Goal: Task Accomplishment & Management: Complete application form

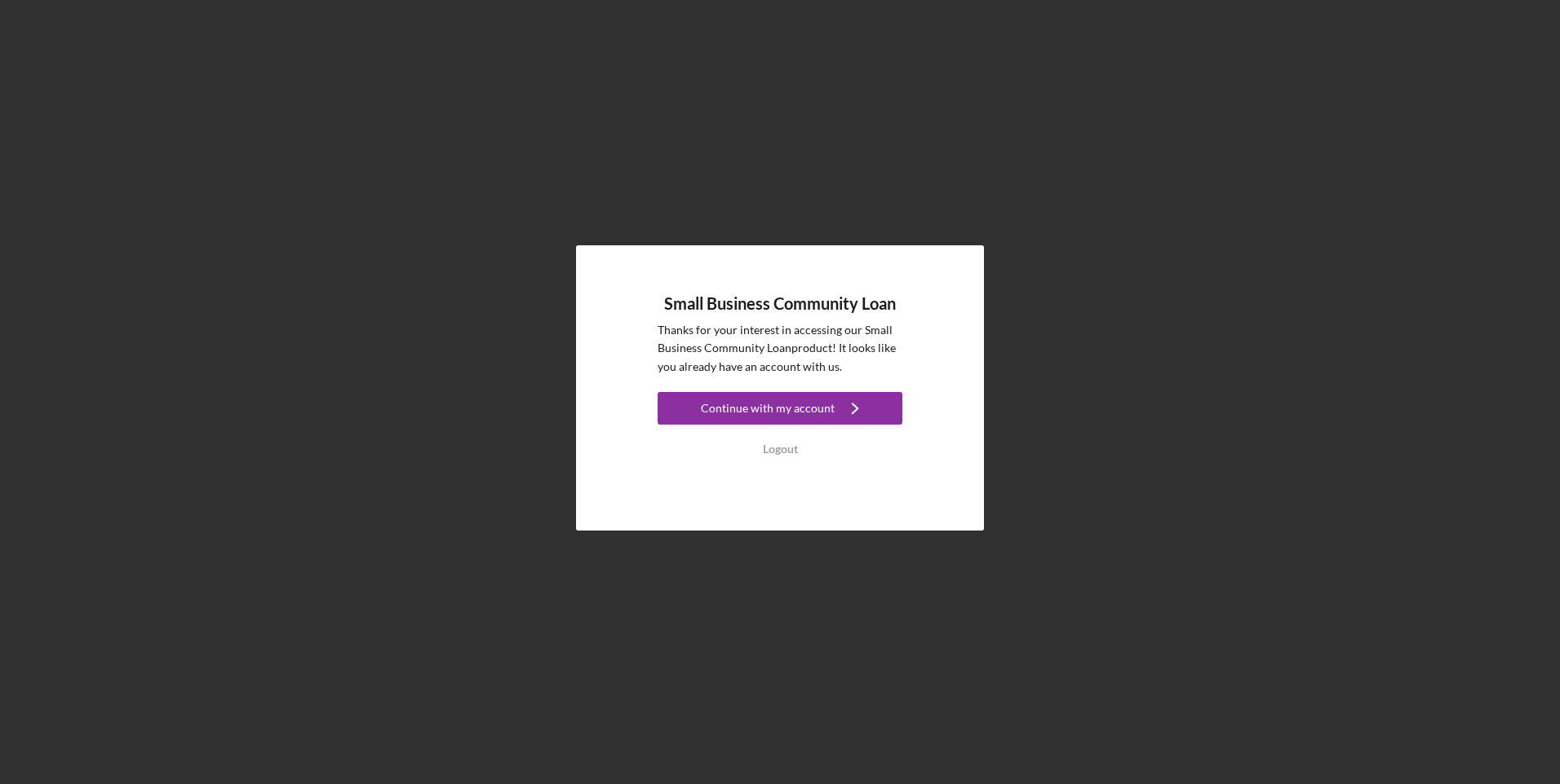
click at [796, 412] on div "Continue with my account" at bounding box center [768, 409] width 134 height 32
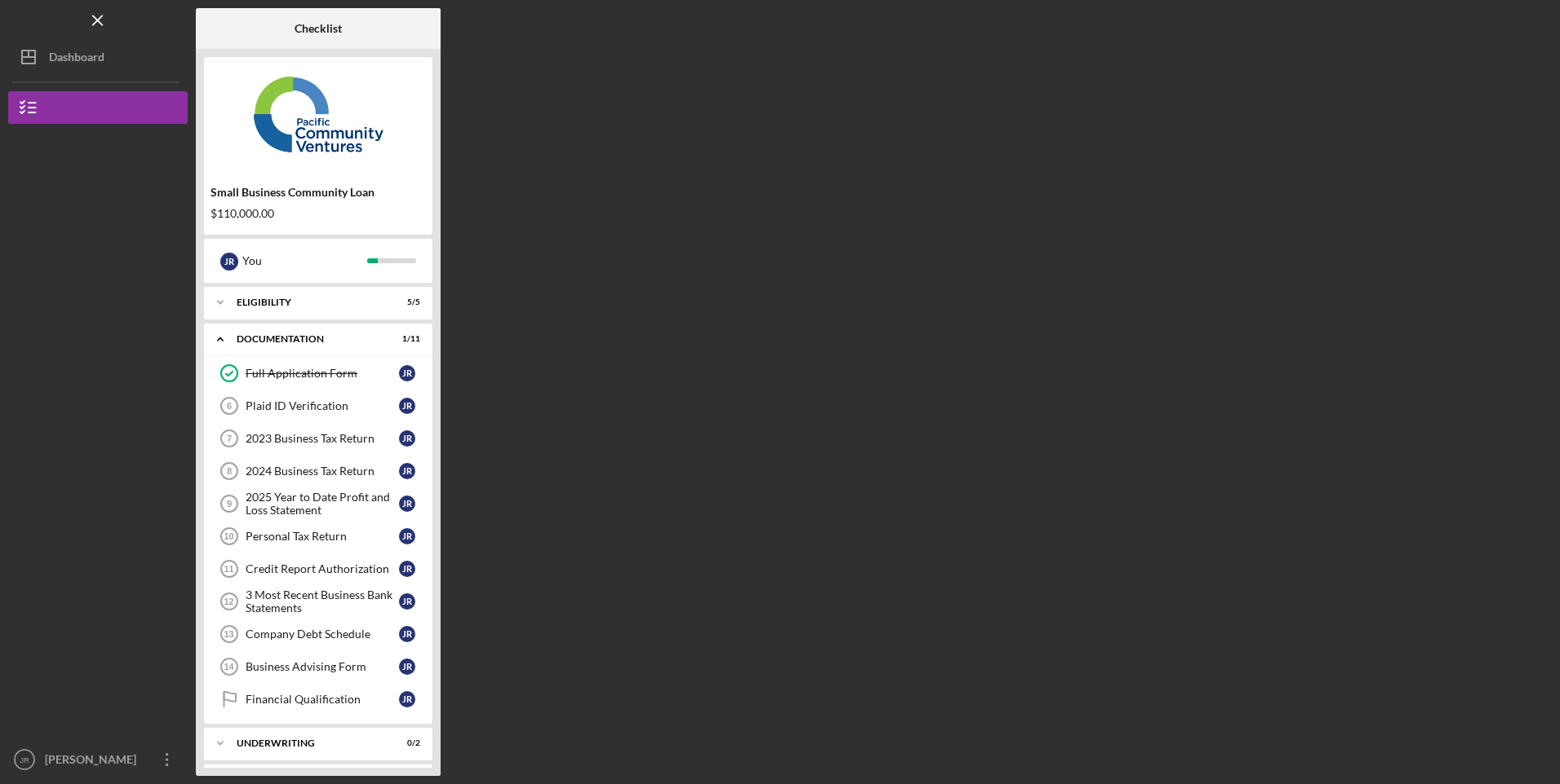
click at [312, 414] on link "Plaid ID Verification 6 Plaid ID Verification J R" at bounding box center [318, 406] width 212 height 32
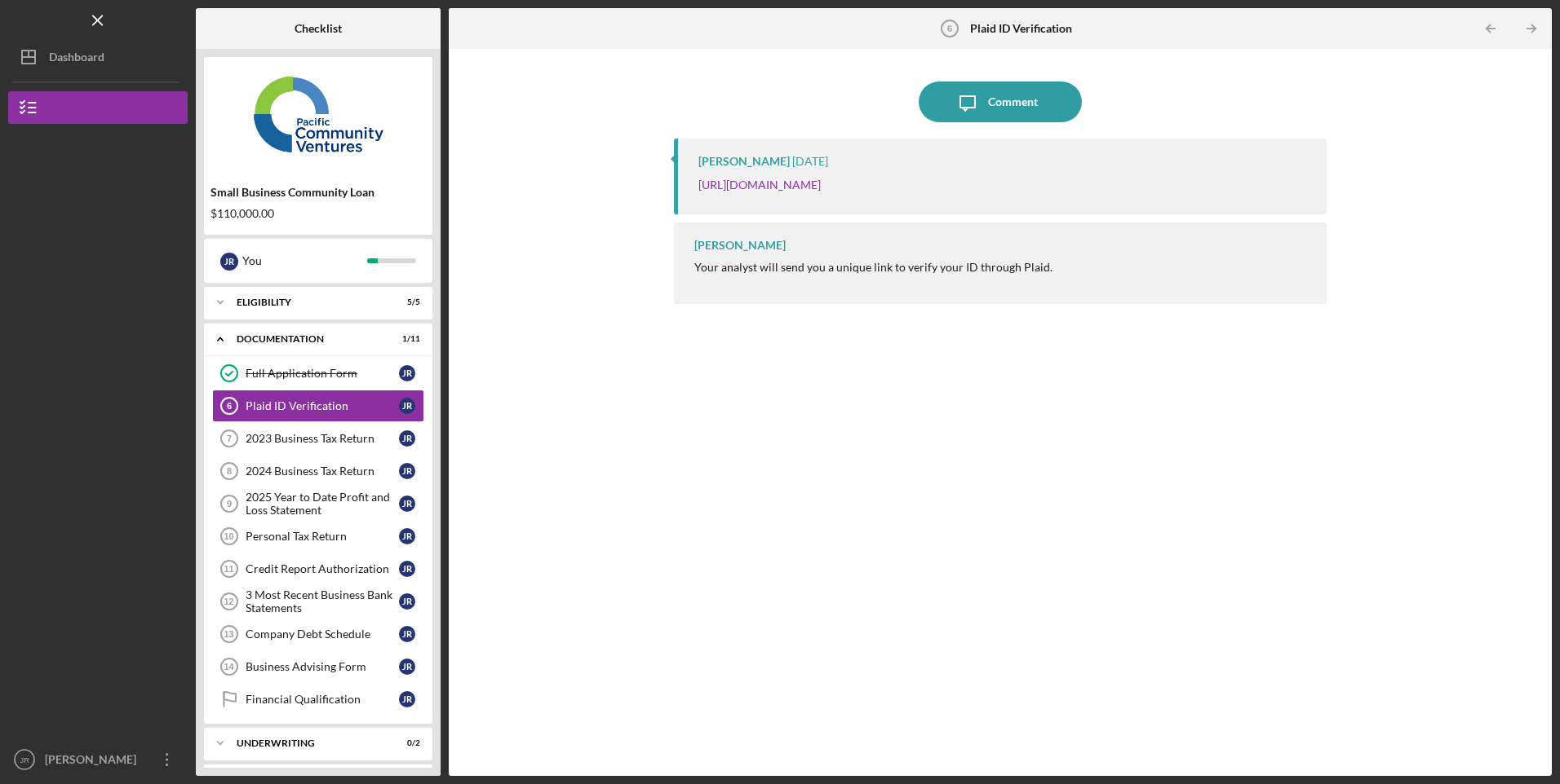
drag, startPoint x: 1221, startPoint y: 185, endPoint x: 686, endPoint y: 190, distance: 535.0
click at [686, 190] on div "Alberto Enriquez 1 week ago https://verify.plaid.com/verify/idv_cqGfpjpZBbkGu6?…" at bounding box center [999, 176] width 652 height 76
drag, startPoint x: 686, startPoint y: 190, endPoint x: 714, endPoint y: 183, distance: 28.9
copy link "https://verify.plaid.com/verify/idv_cqGfpjpZBbkGu6?key=13972b382a3d1b157959e7a3…"
click at [966, 89] on icon "Icon/Message" at bounding box center [968, 102] width 41 height 41
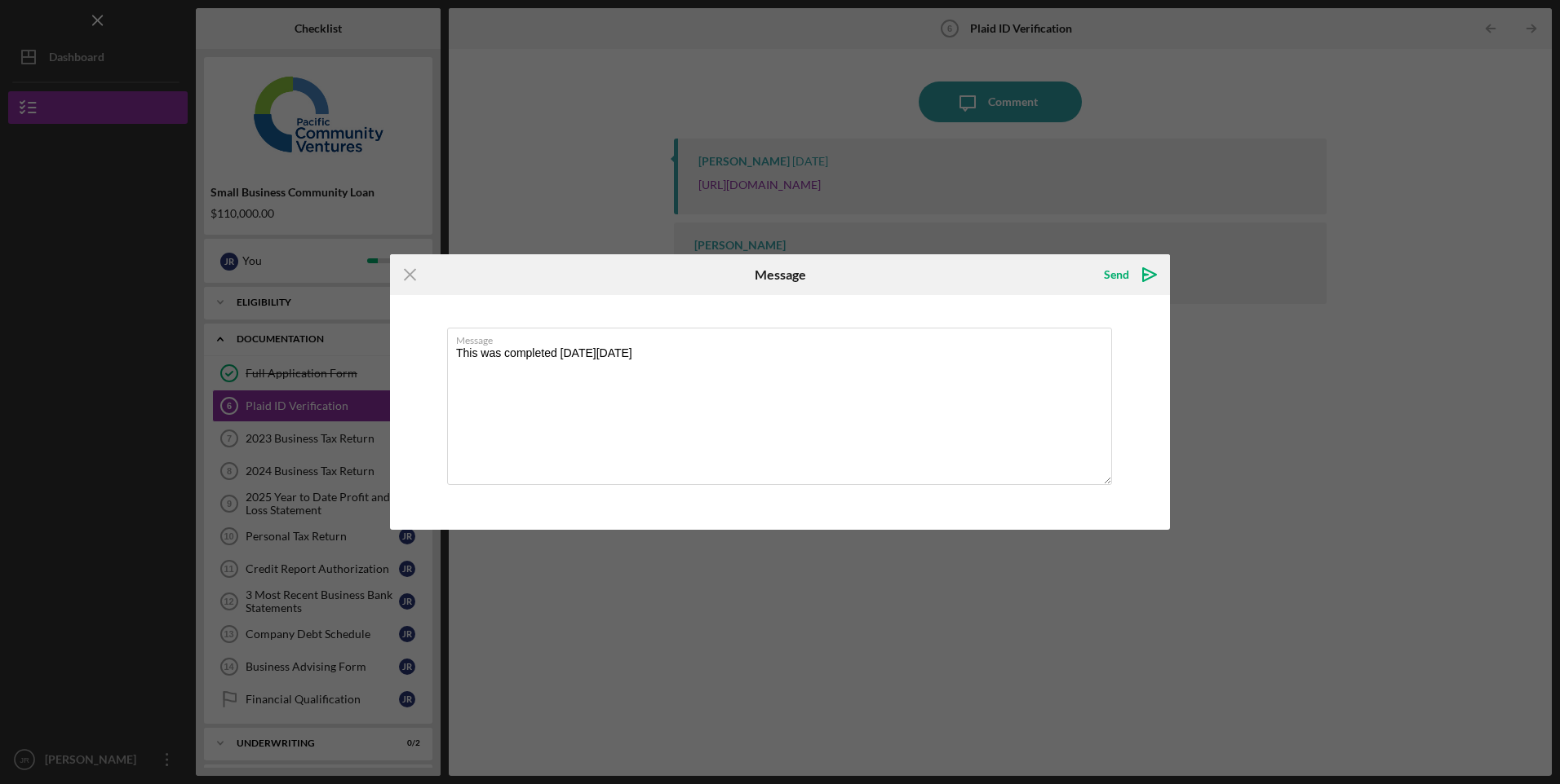
type textarea "This was completed last thursday 09/11/2025"
click at [1132, 278] on icon "Icon/icon-invite-send" at bounding box center [1149, 275] width 41 height 41
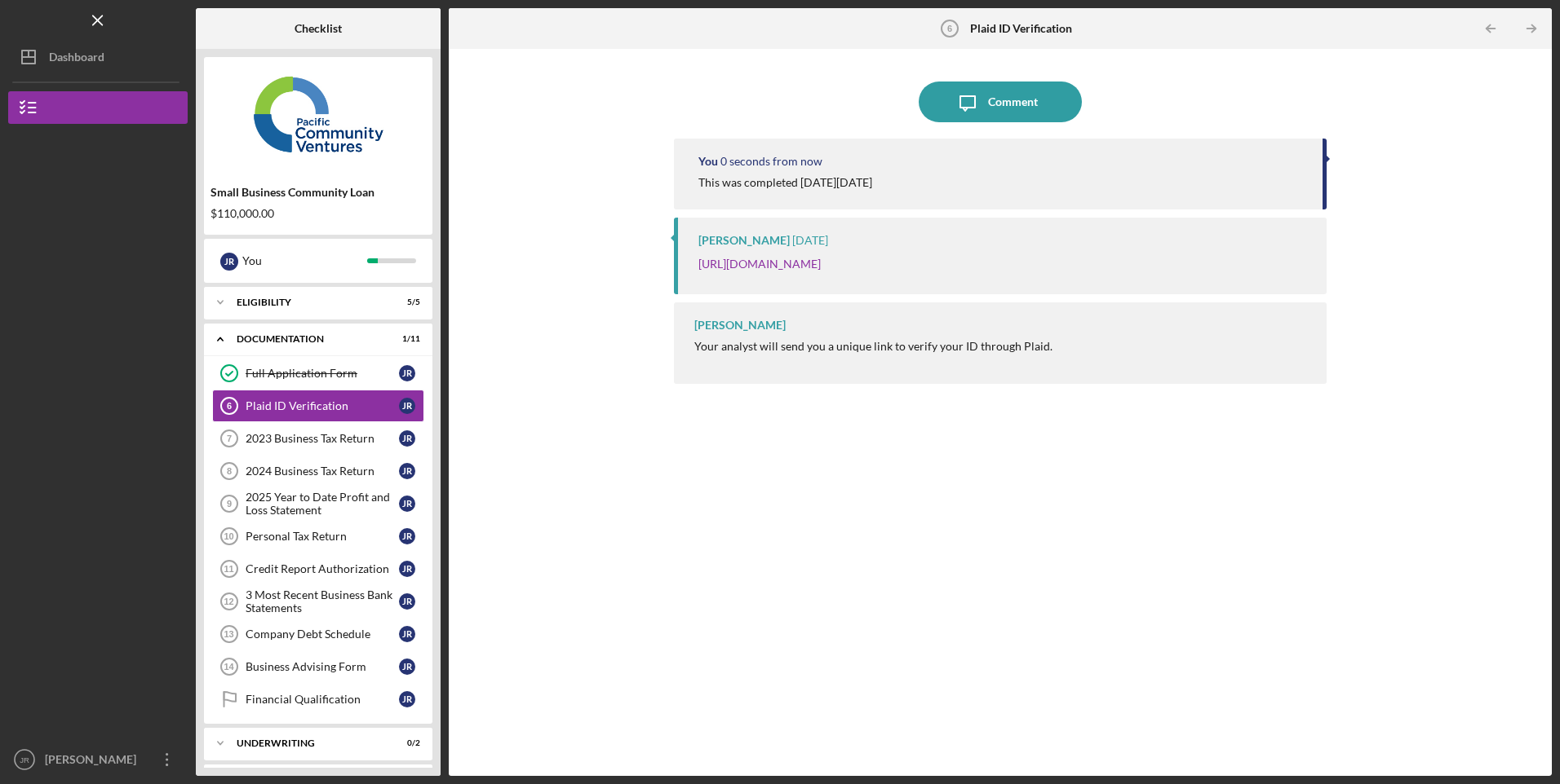
click at [1363, 510] on div "Icon/Message Comment You 0 seconds from now This was completed last thursday 09…" at bounding box center [1000, 412] width 1087 height 711
click at [282, 432] on div "2023 Business Tax Return" at bounding box center [322, 438] width 153 height 13
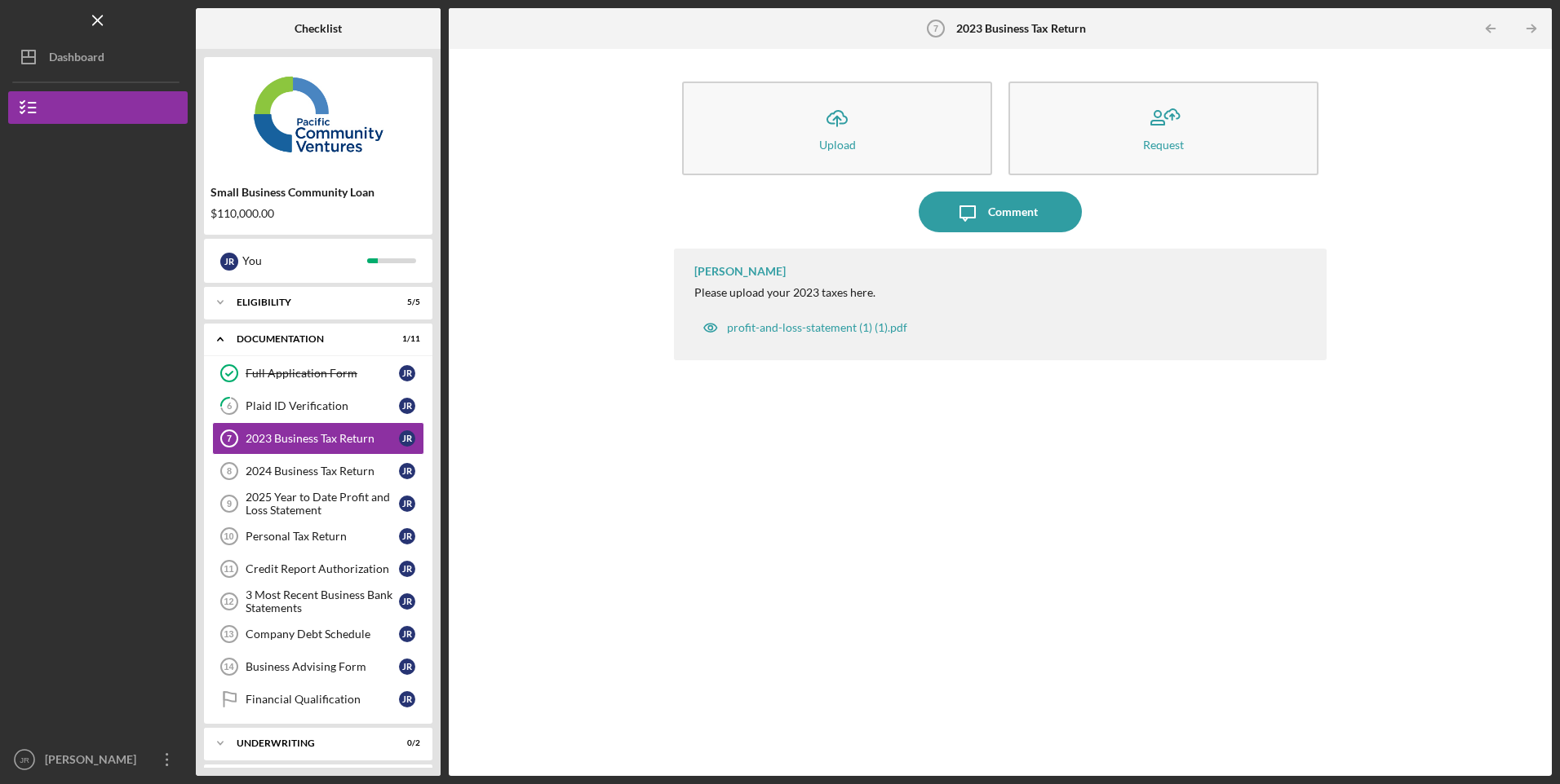
click at [841, 127] on icon "Icon/Upload" at bounding box center [837, 118] width 41 height 41
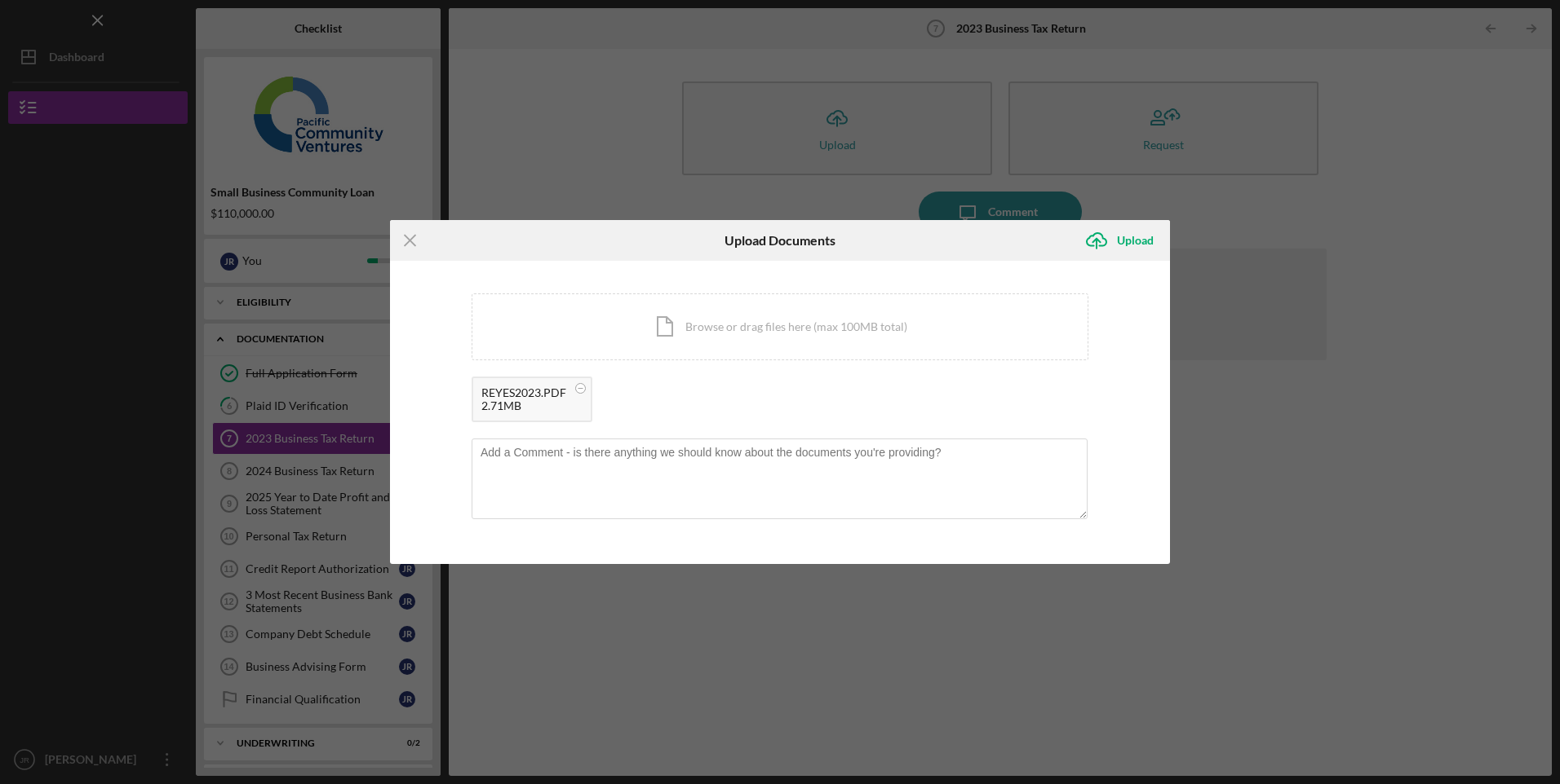
click at [1144, 236] on div "Upload" at bounding box center [1135, 240] width 37 height 32
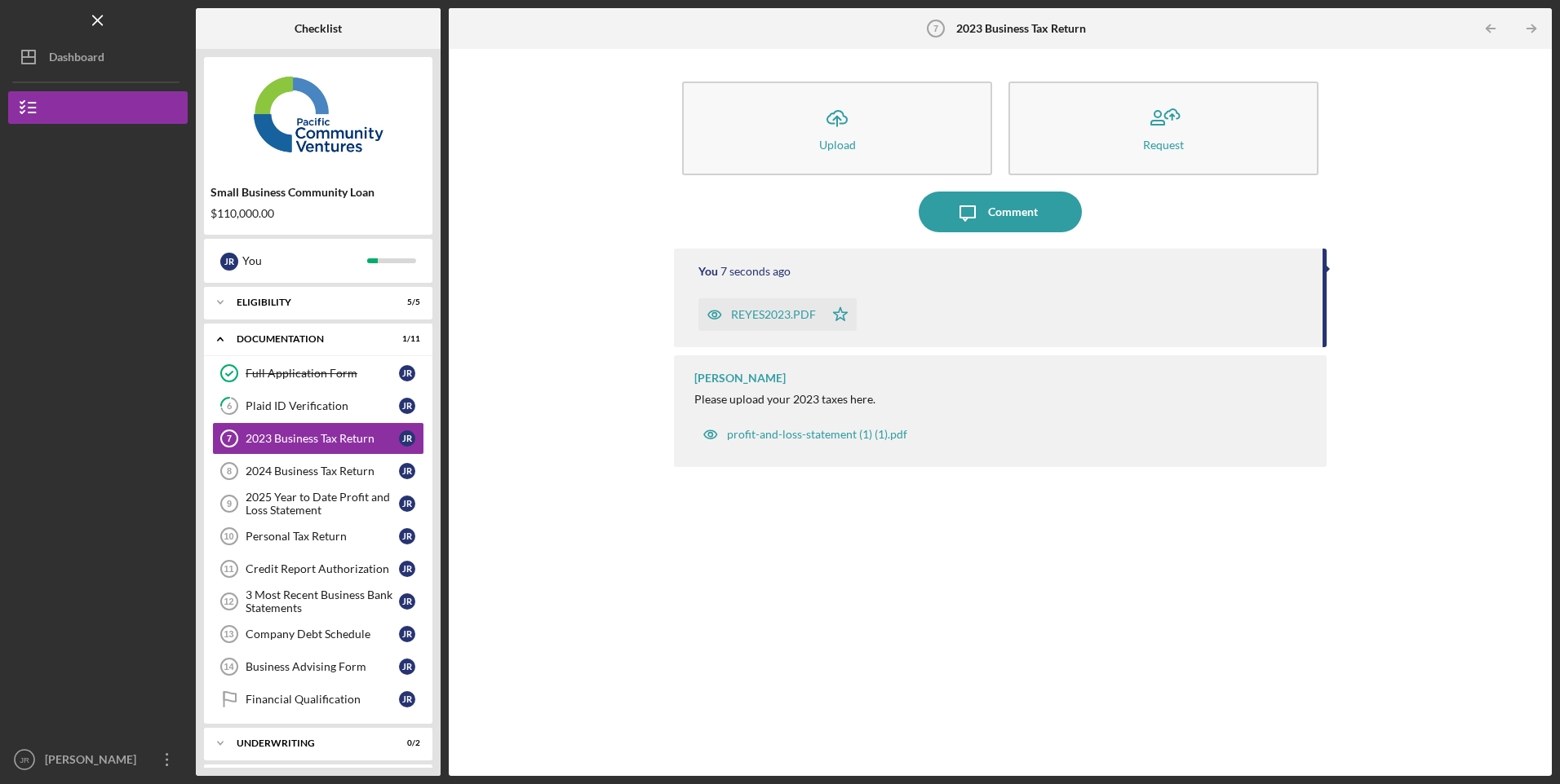
click at [306, 543] on div "Personal Tax Return" at bounding box center [322, 536] width 153 height 13
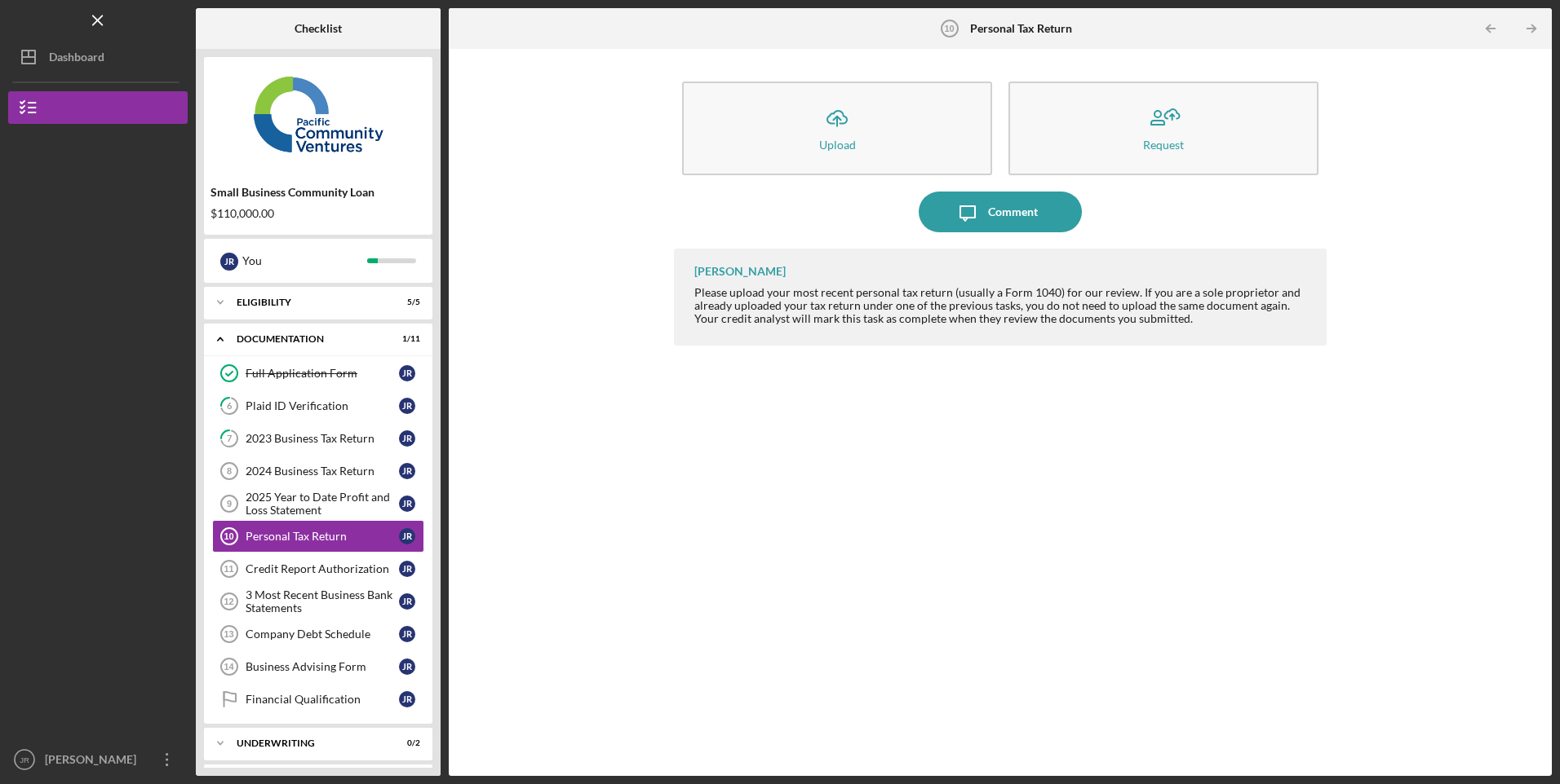
click at [300, 561] on link "Credit Report Authorization 11 Credit Report Authorization J R" at bounding box center [318, 569] width 212 height 32
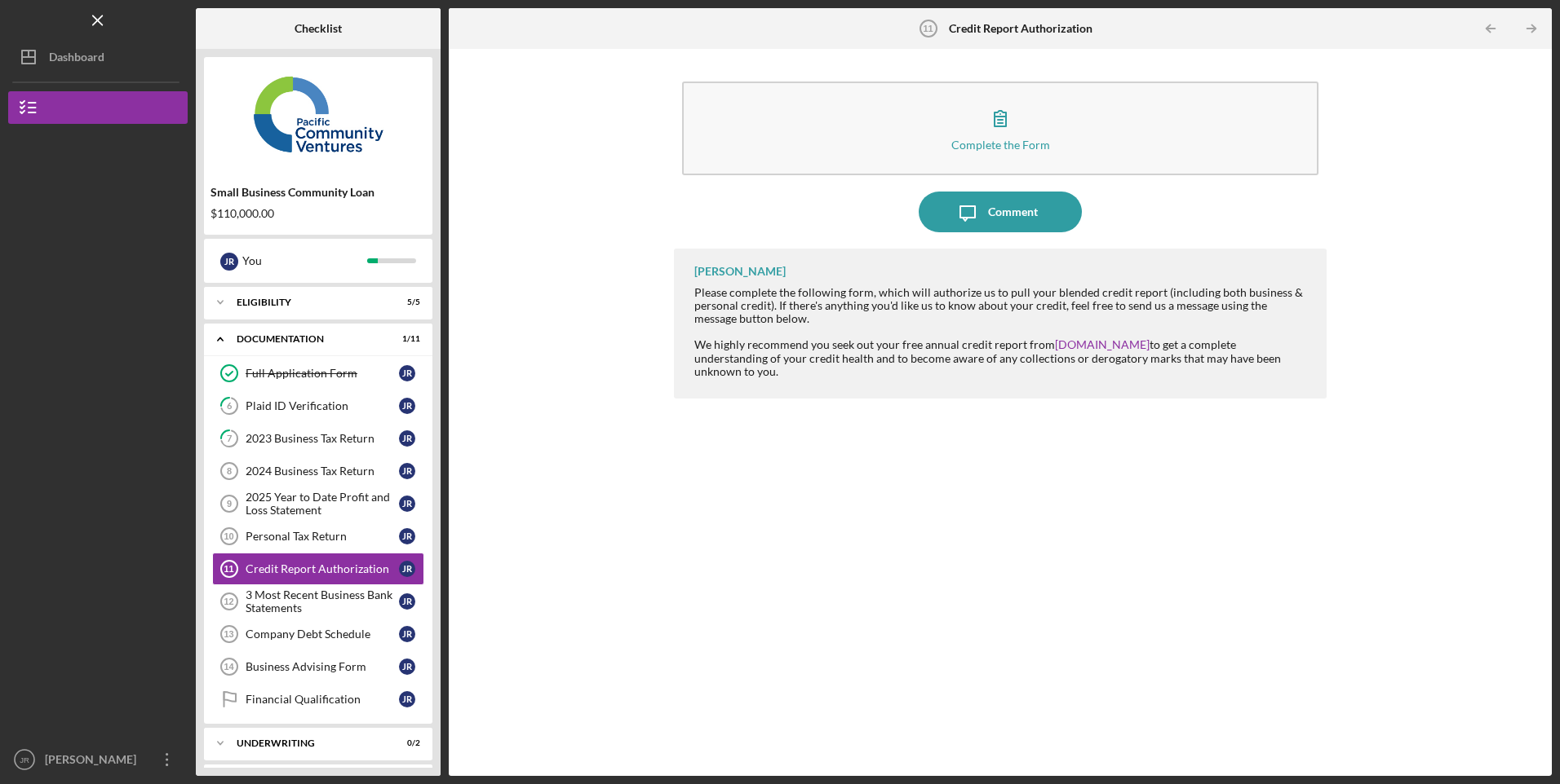
click at [275, 604] on div "3 Most Recent Business Bank Statements" at bounding box center [322, 602] width 153 height 26
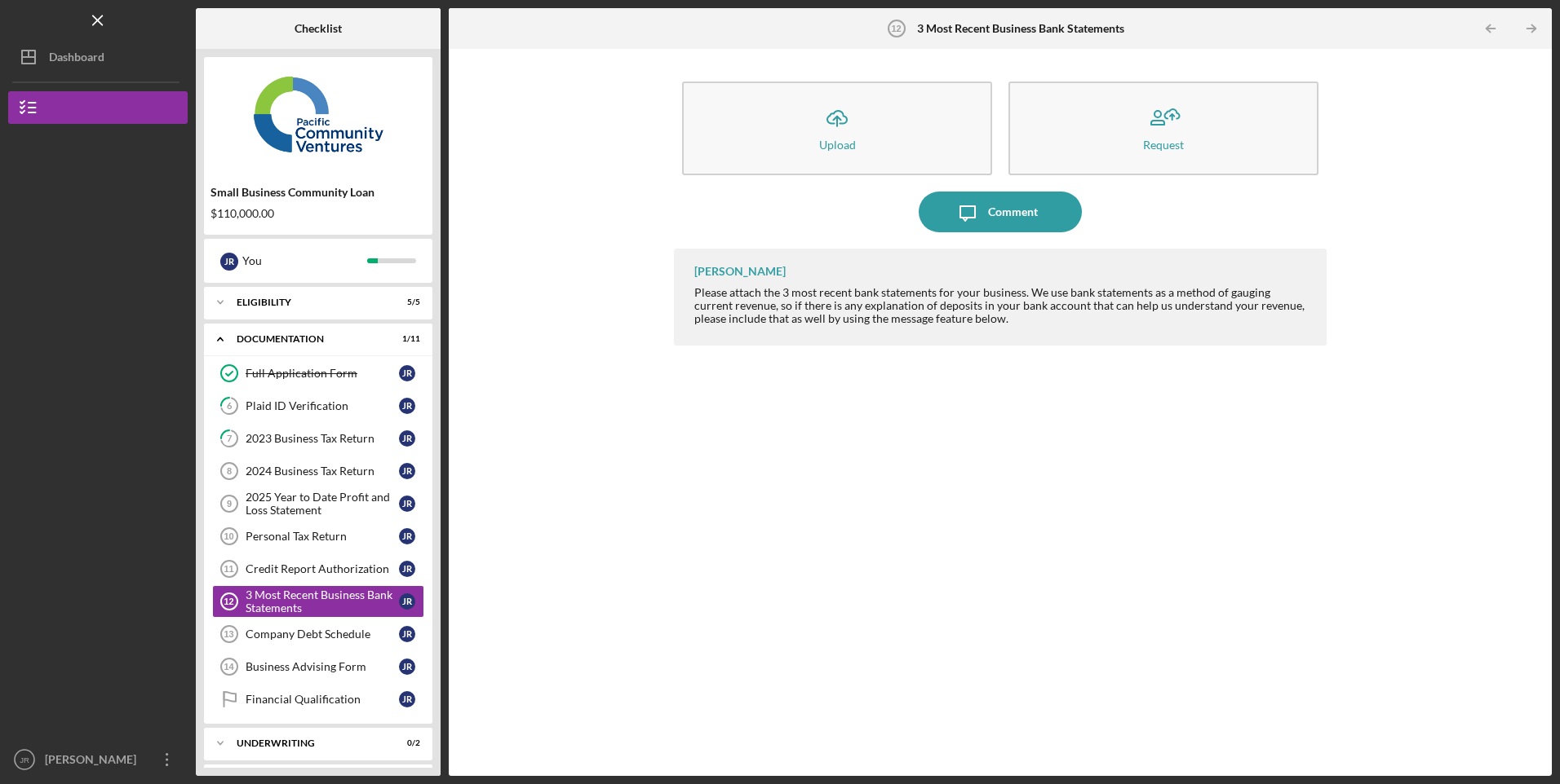
click at [850, 129] on icon "Icon/Upload" at bounding box center [837, 118] width 41 height 41
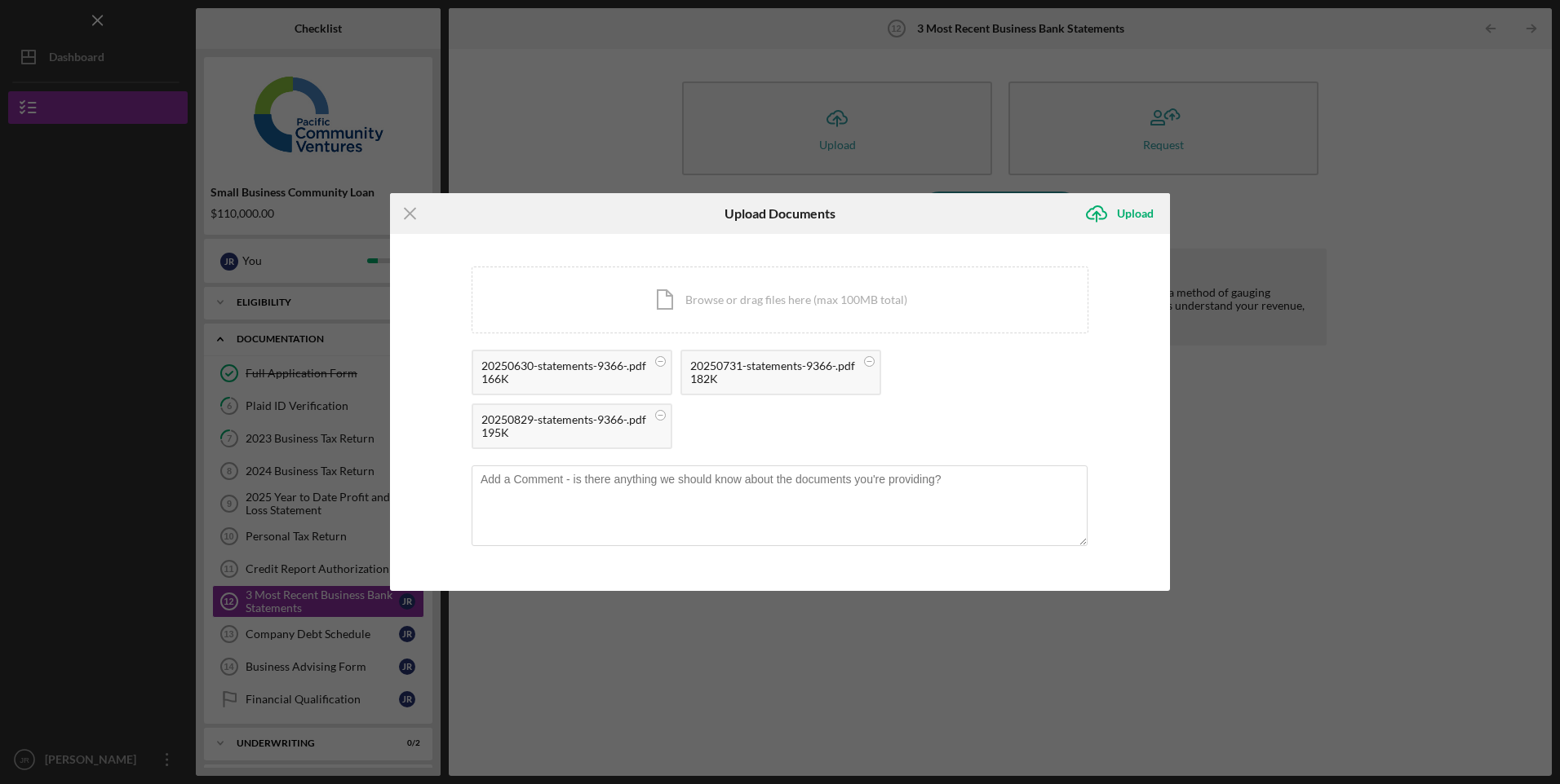
click at [1130, 213] on div "Upload" at bounding box center [1135, 214] width 37 height 32
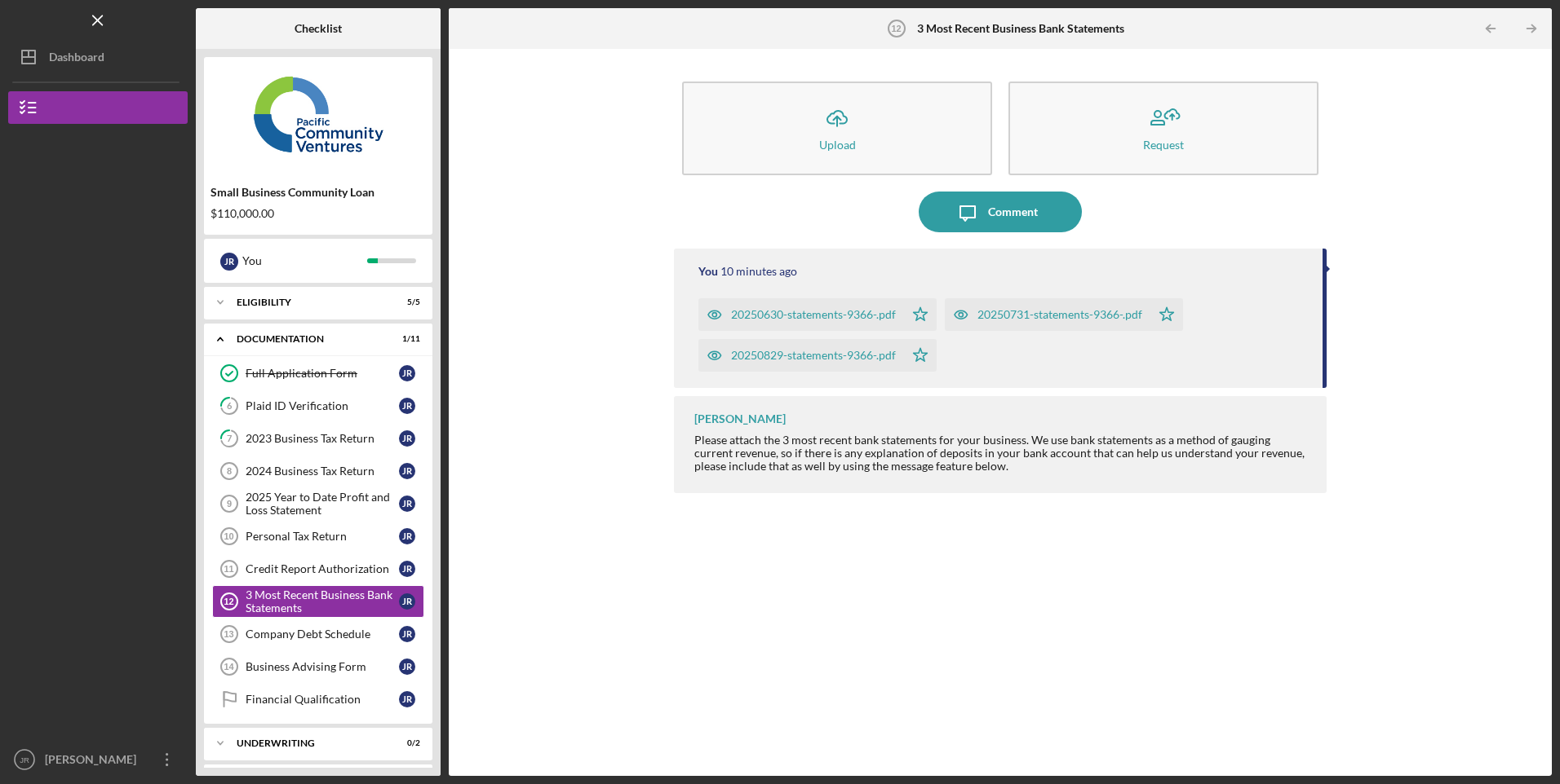
click at [305, 637] on div "Company Debt Schedule" at bounding box center [322, 634] width 153 height 13
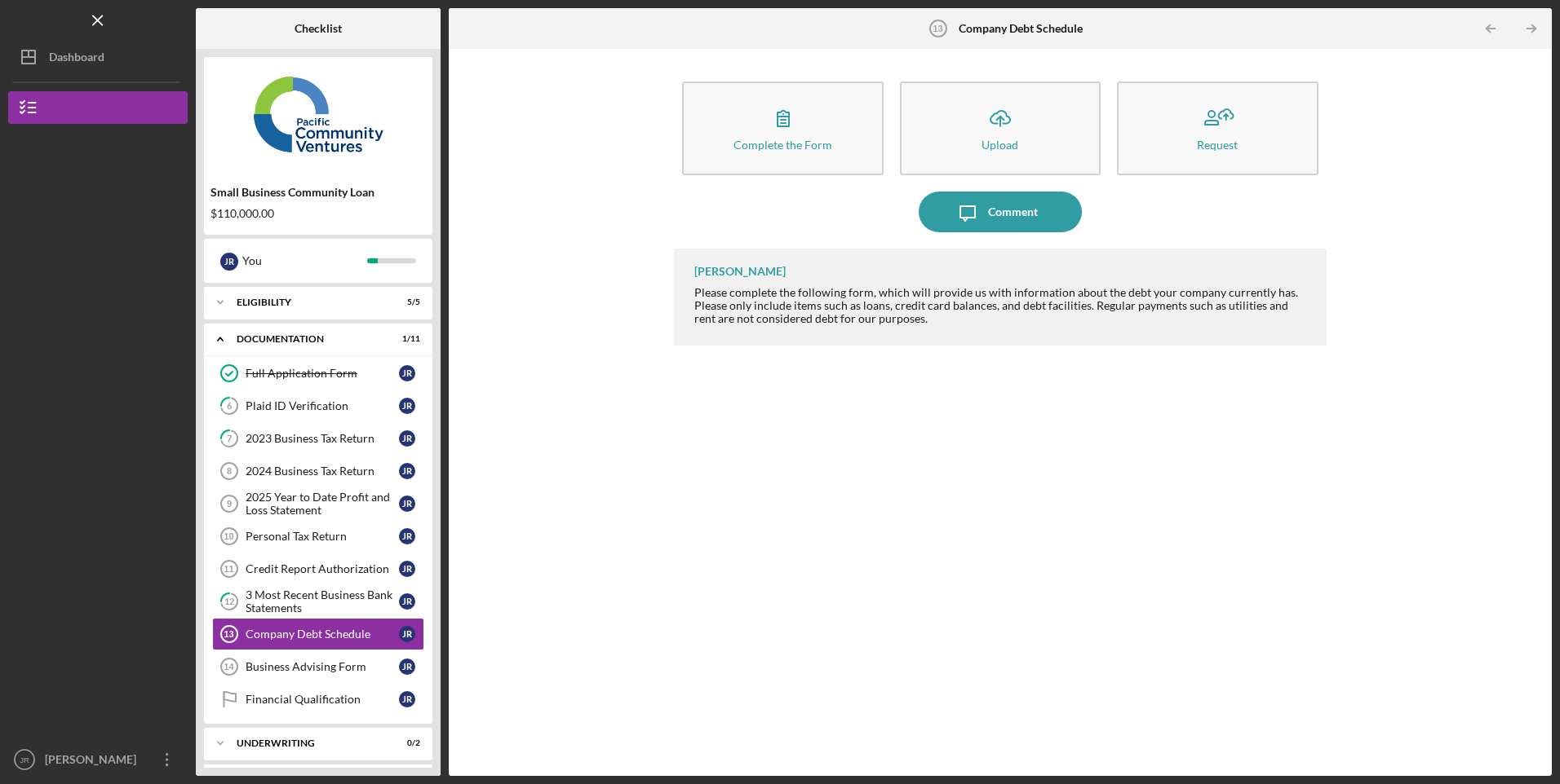
click at [992, 126] on icon "Icon/Upload" at bounding box center [1000, 118] width 41 height 41
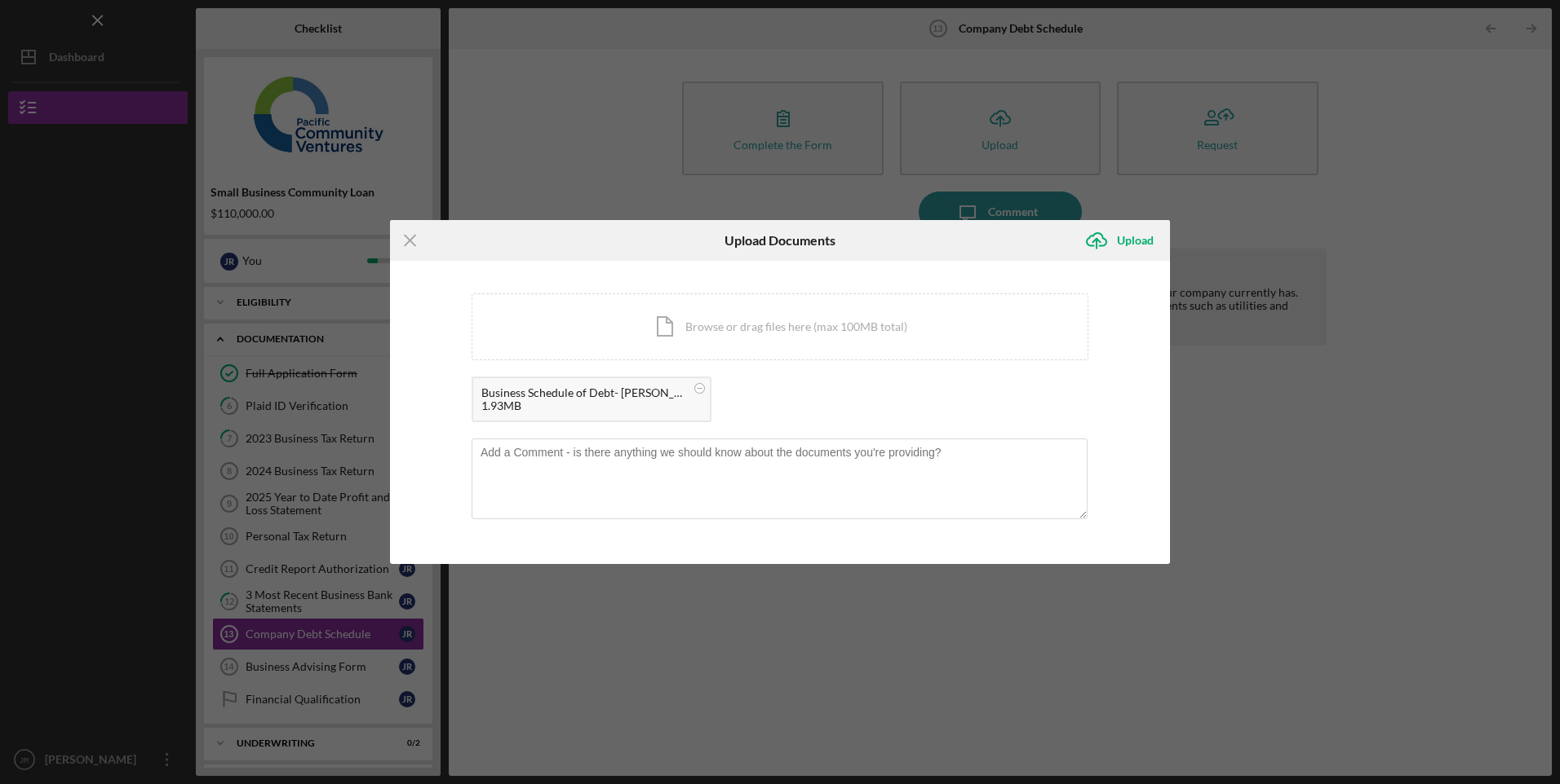
click at [1134, 234] on div "Upload" at bounding box center [1135, 240] width 37 height 32
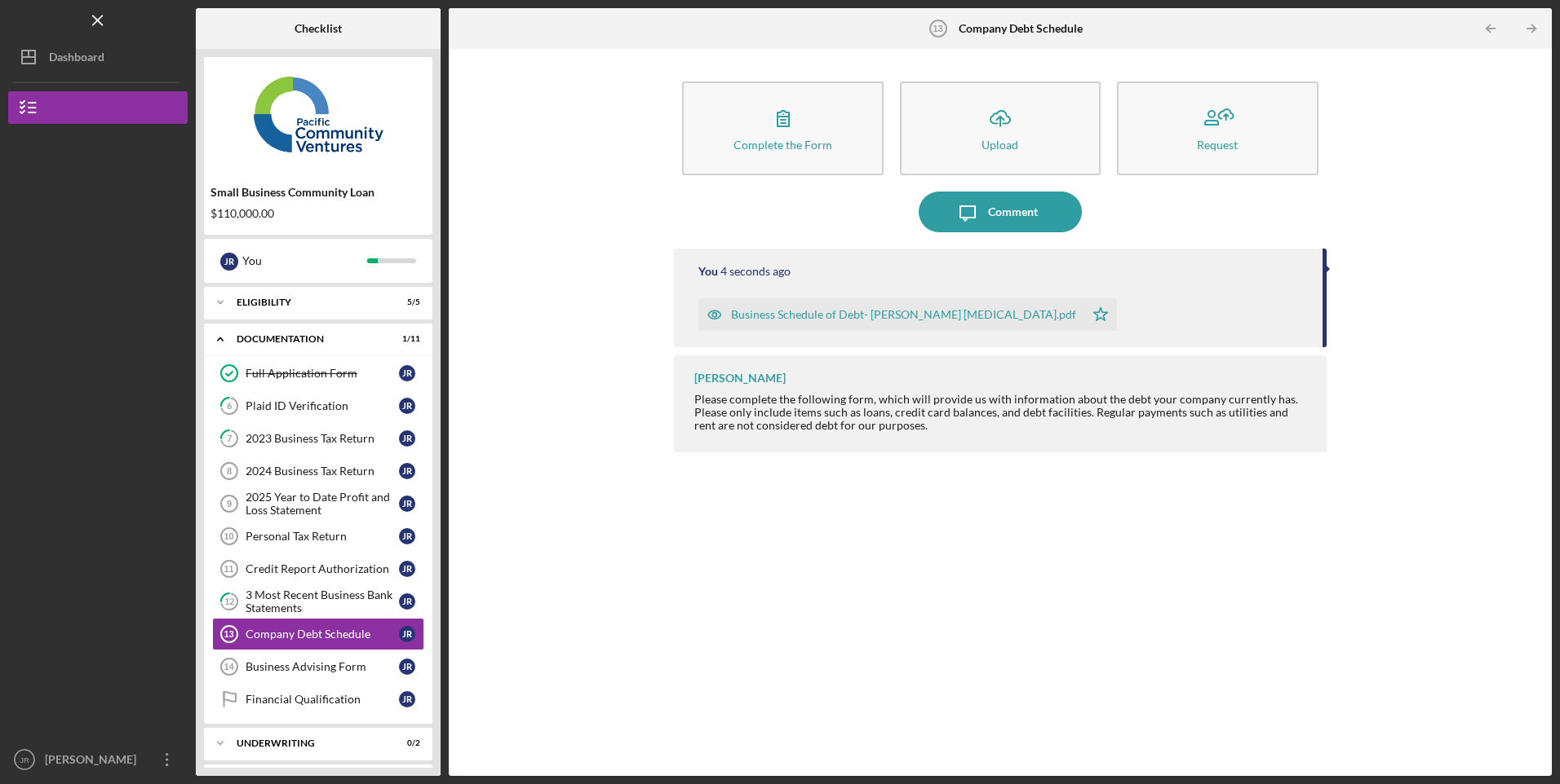
click at [298, 570] on div "Credit Report Authorization" at bounding box center [322, 569] width 153 height 13
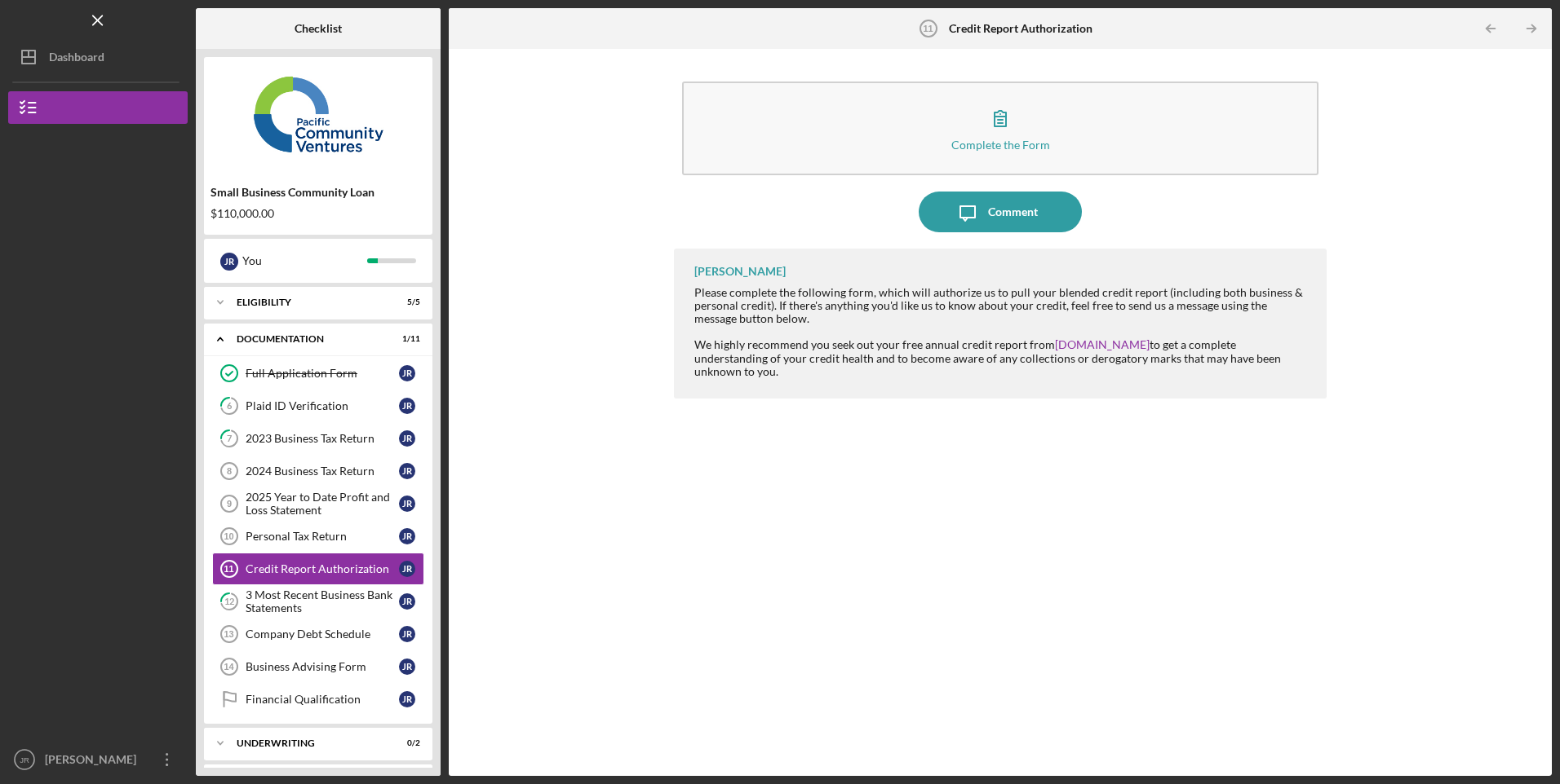
click at [941, 128] on button "Complete the Form Form" at bounding box center [1000, 128] width 636 height 94
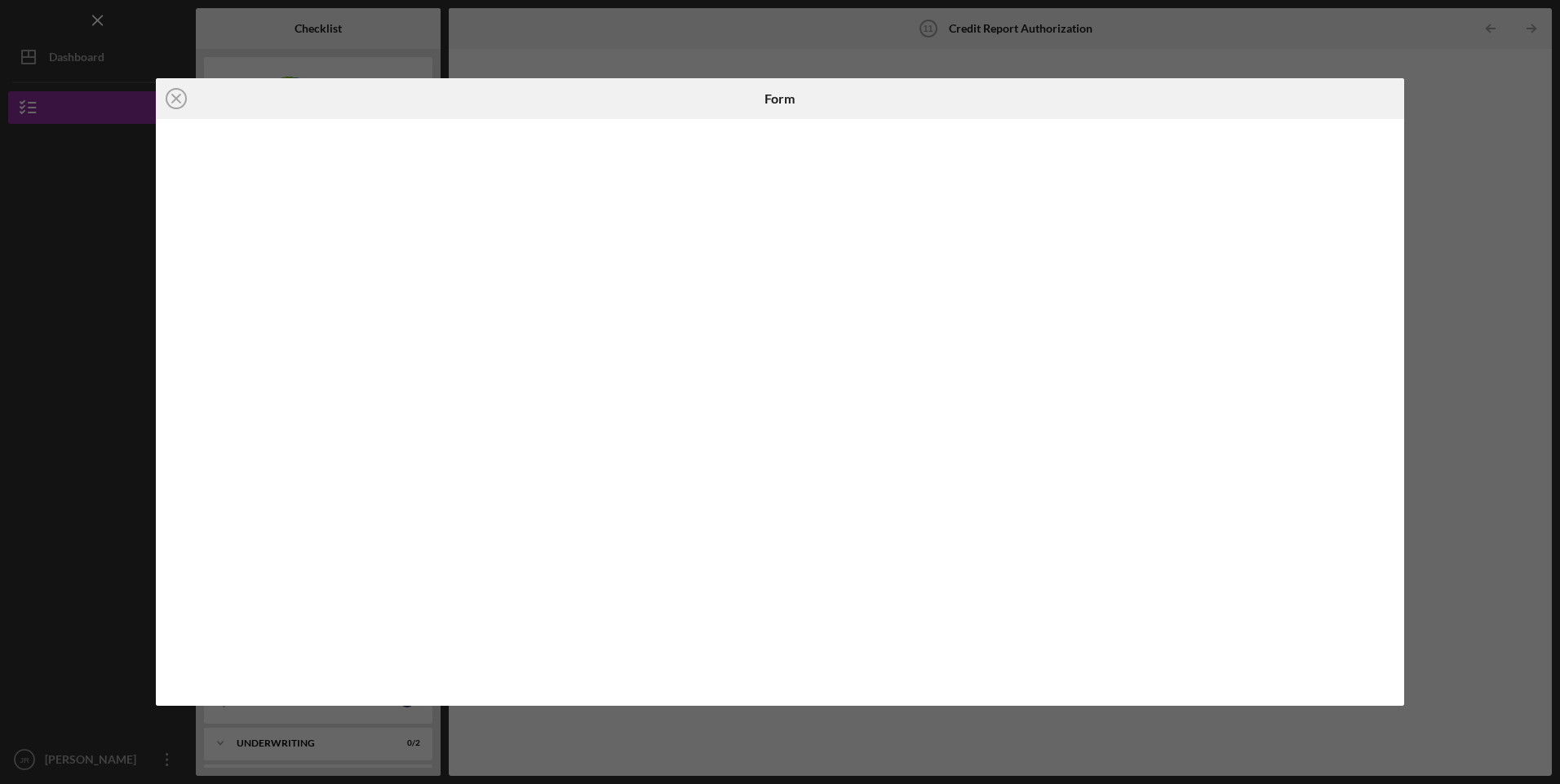
click at [528, 89] on div "Icon/Close" at bounding box center [363, 99] width 416 height 41
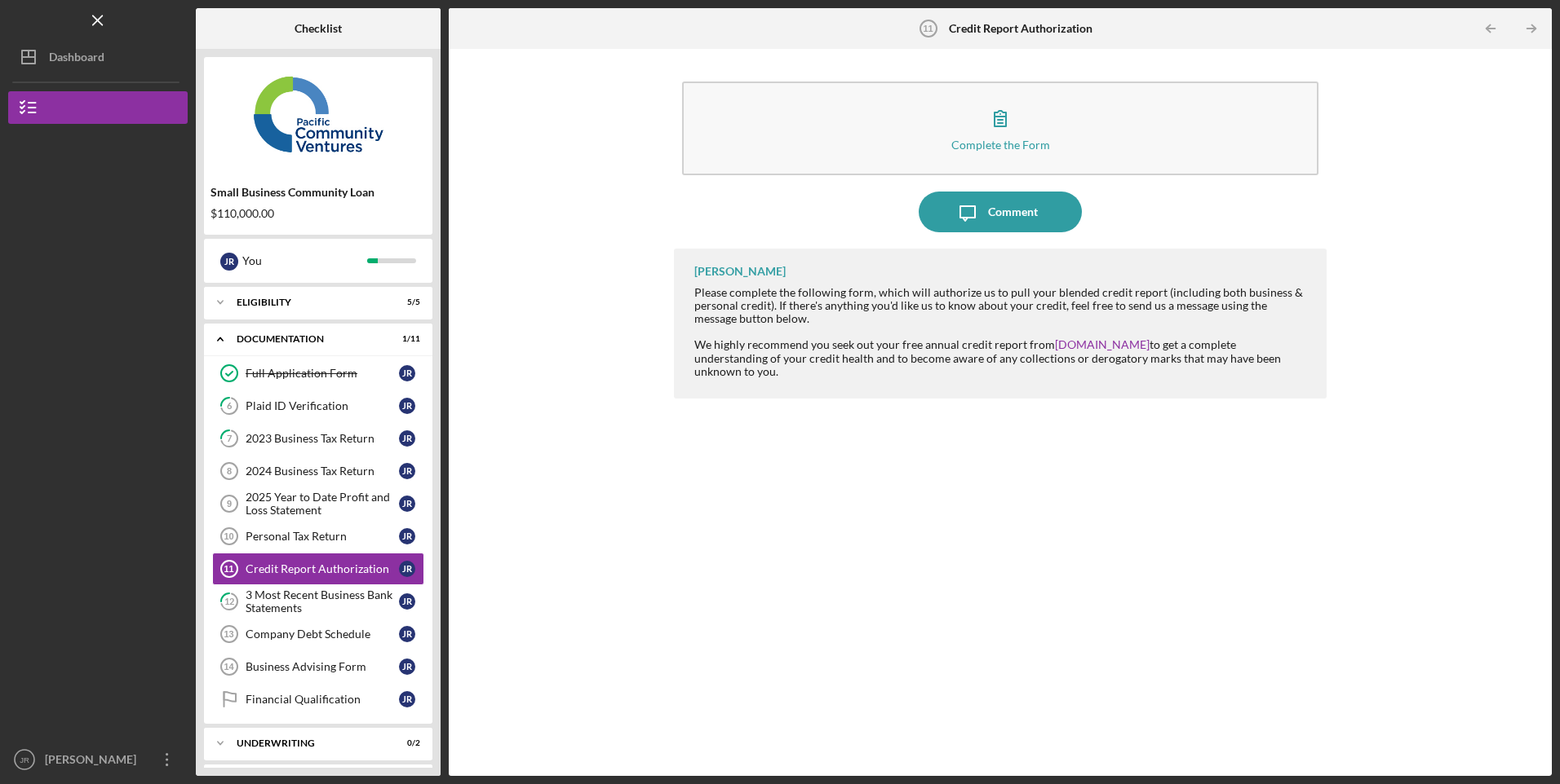
click at [1007, 580] on div "Alberto Enriquez Please complete the following form, which will authorize us to…" at bounding box center [999, 500] width 652 height 503
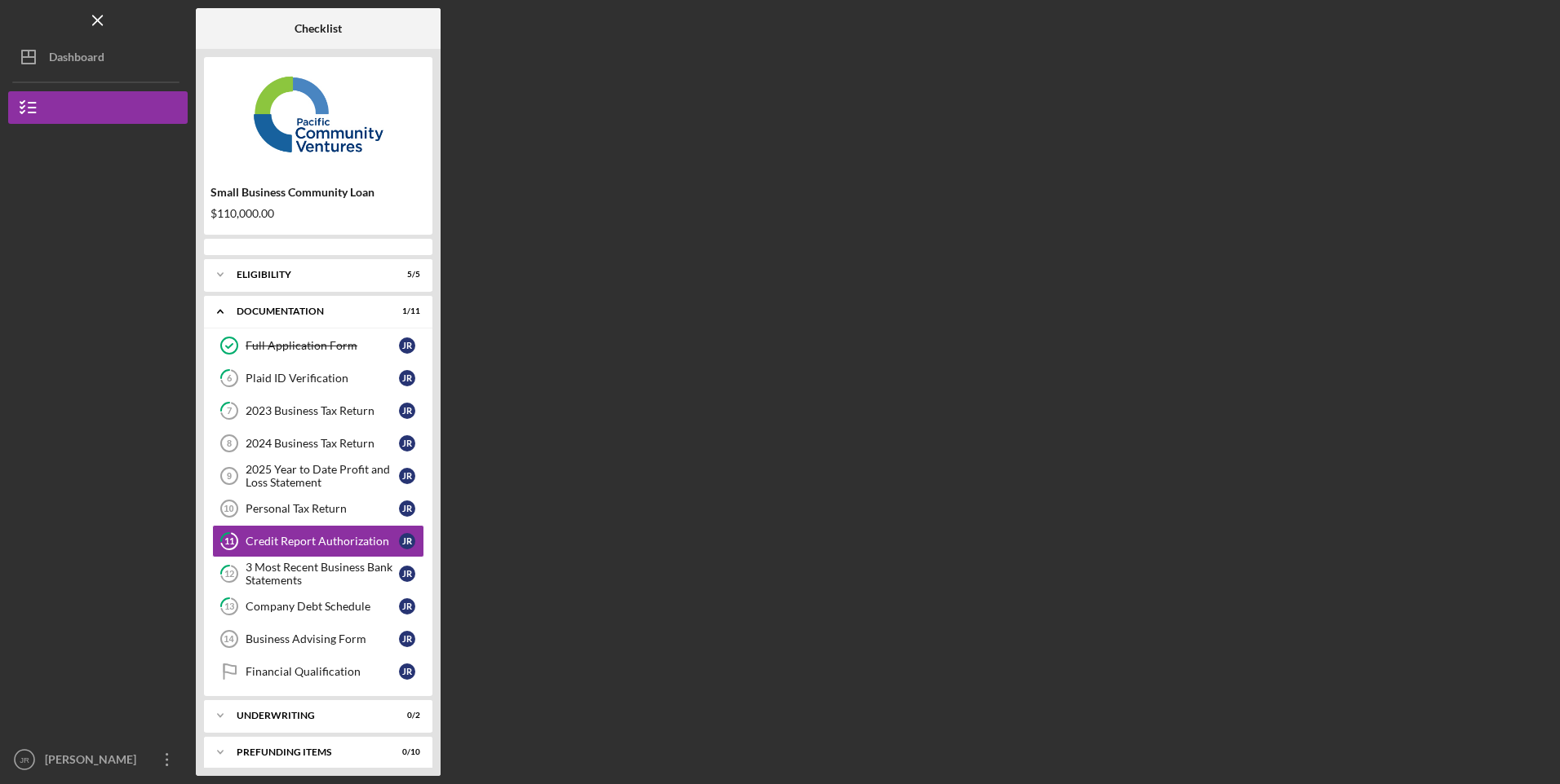
scroll to position [10, 0]
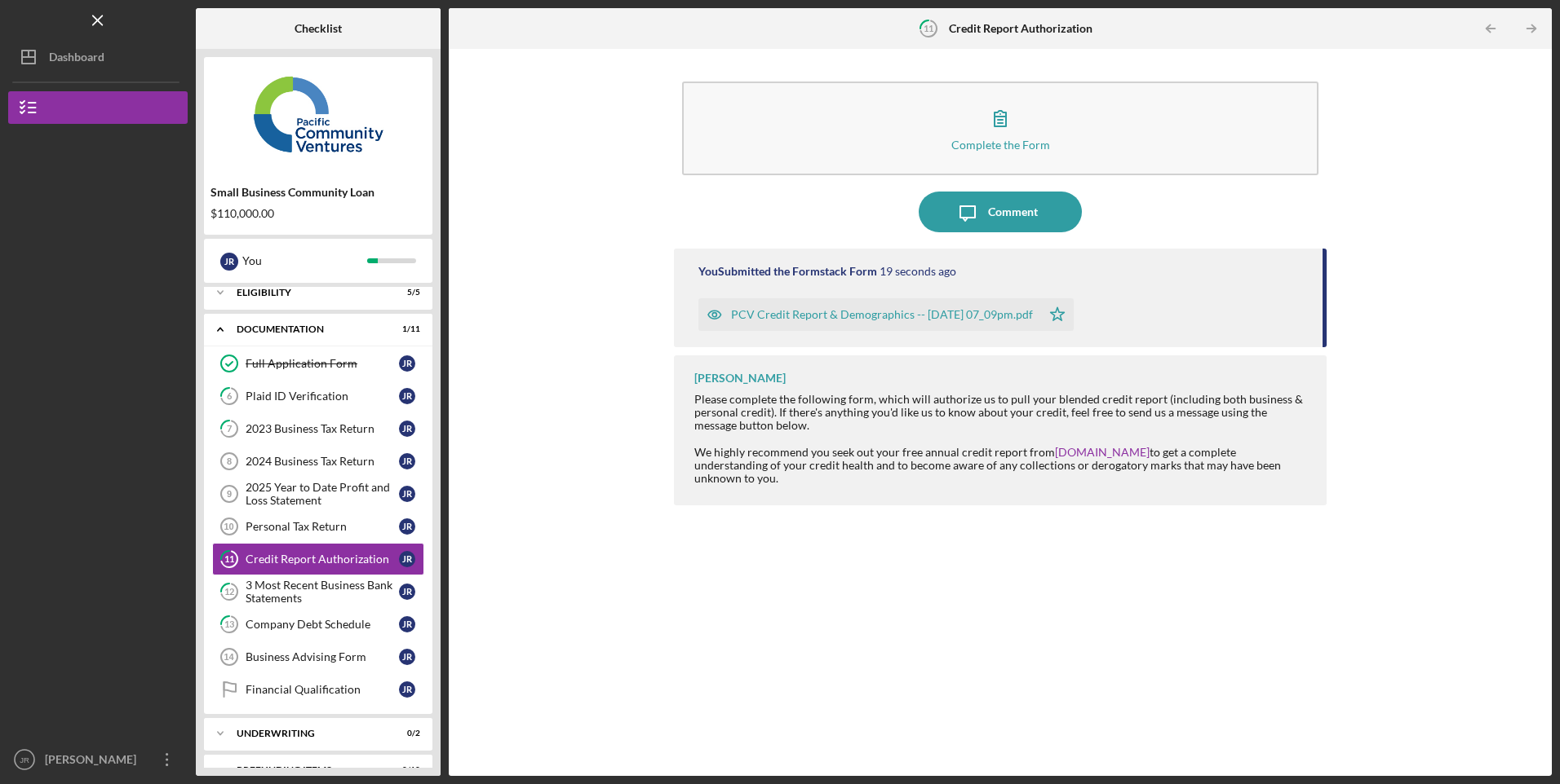
click at [310, 661] on div "Business Advising Form" at bounding box center [322, 657] width 153 height 13
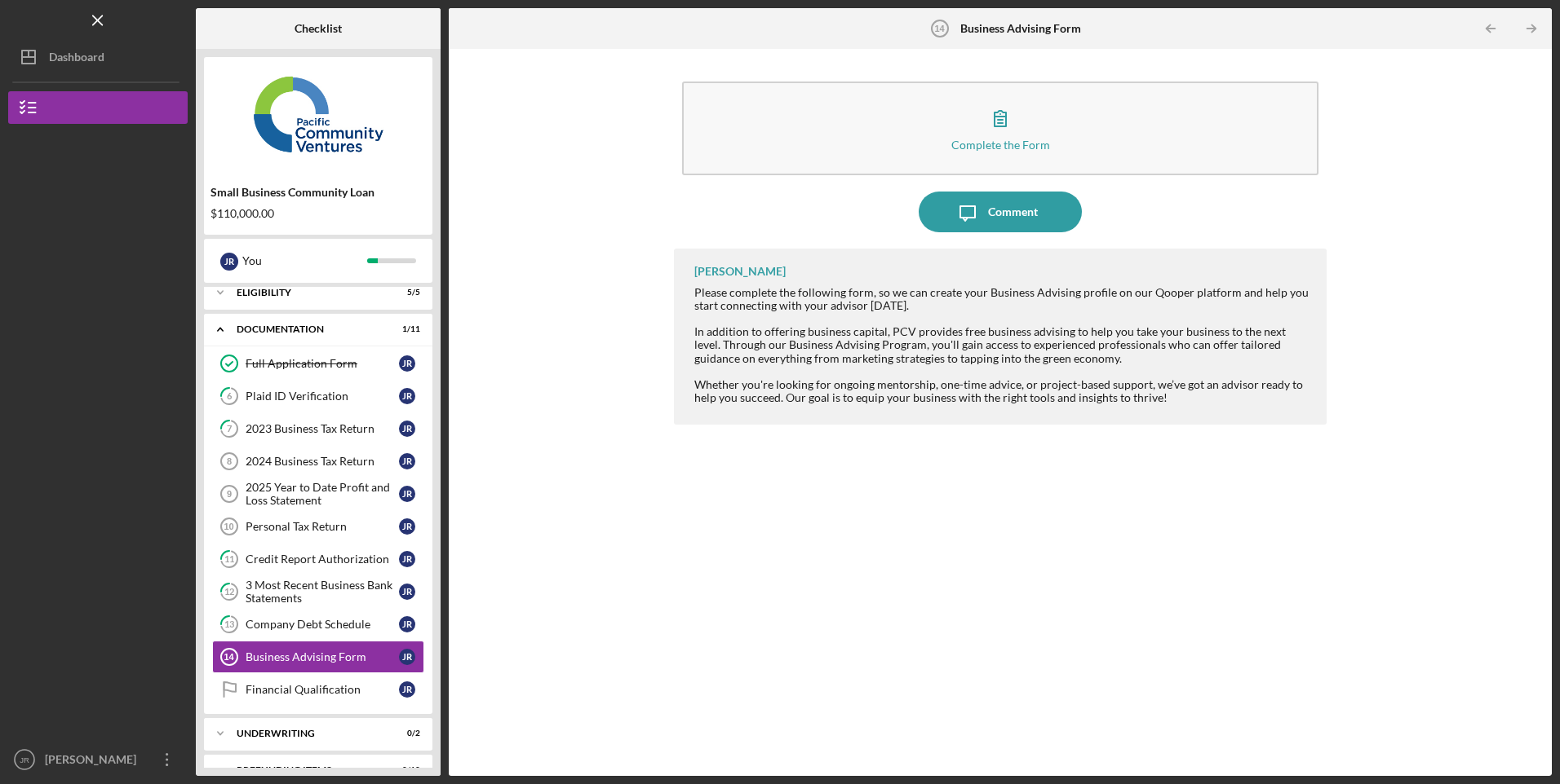
click at [993, 135] on icon "button" at bounding box center [1000, 118] width 41 height 41
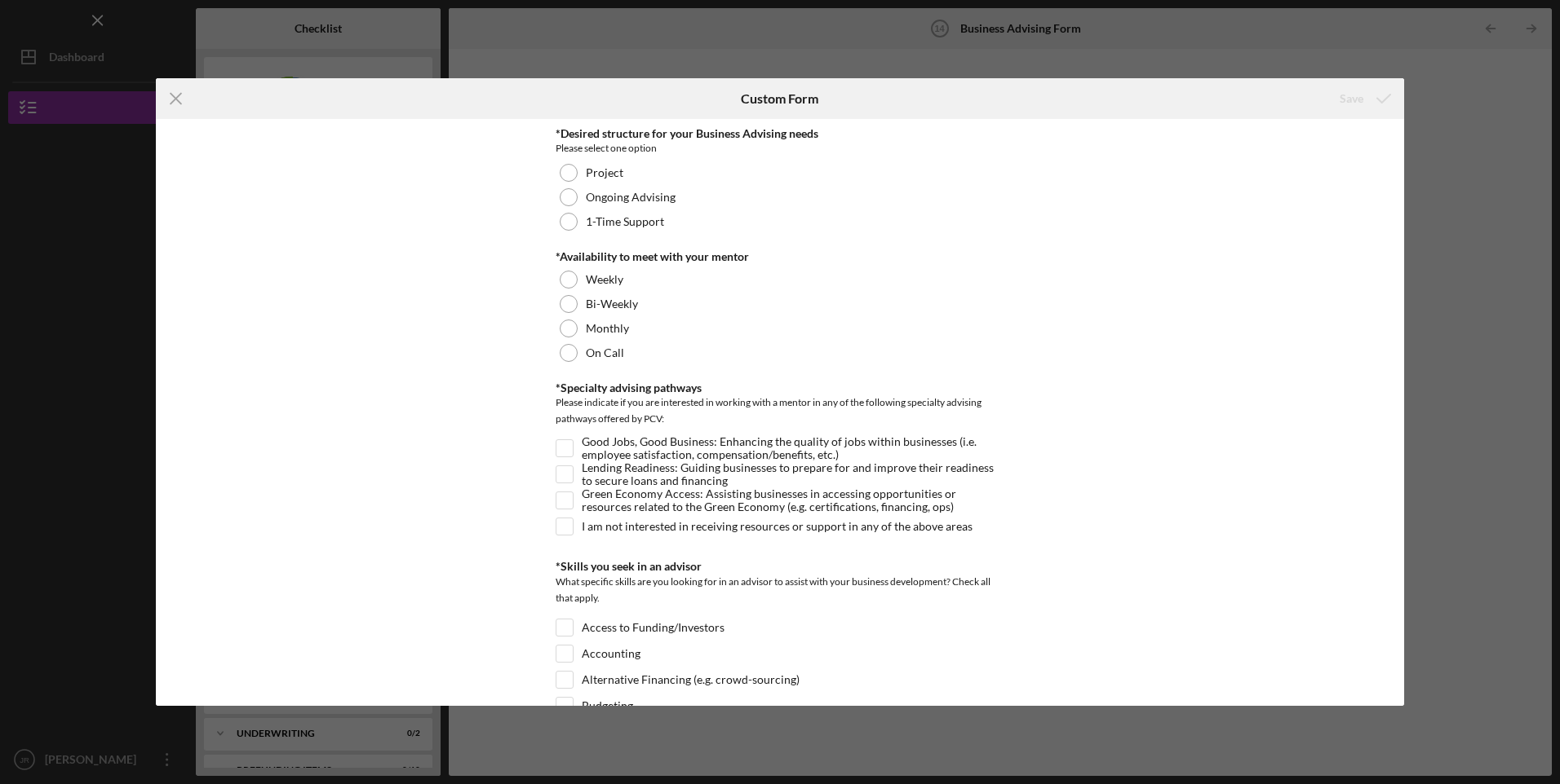
click at [566, 226] on div at bounding box center [569, 222] width 18 height 18
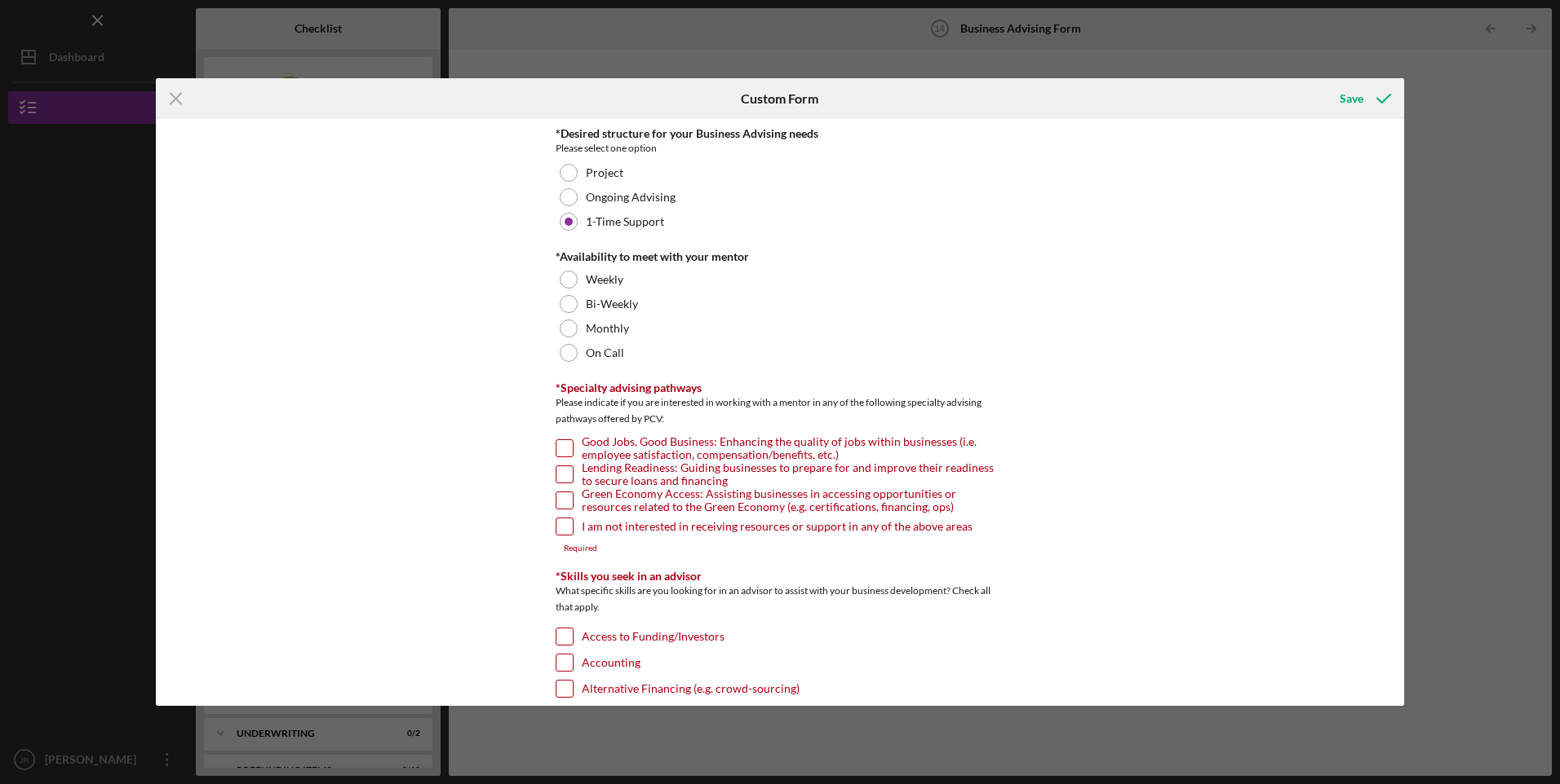
click at [565, 323] on div at bounding box center [569, 329] width 18 height 18
click at [564, 447] on input "Good Jobs, Good Business: Enhancing the quality of jobs within businesses (i.e.…" at bounding box center [564, 449] width 16 height 16
checkbox input "true"
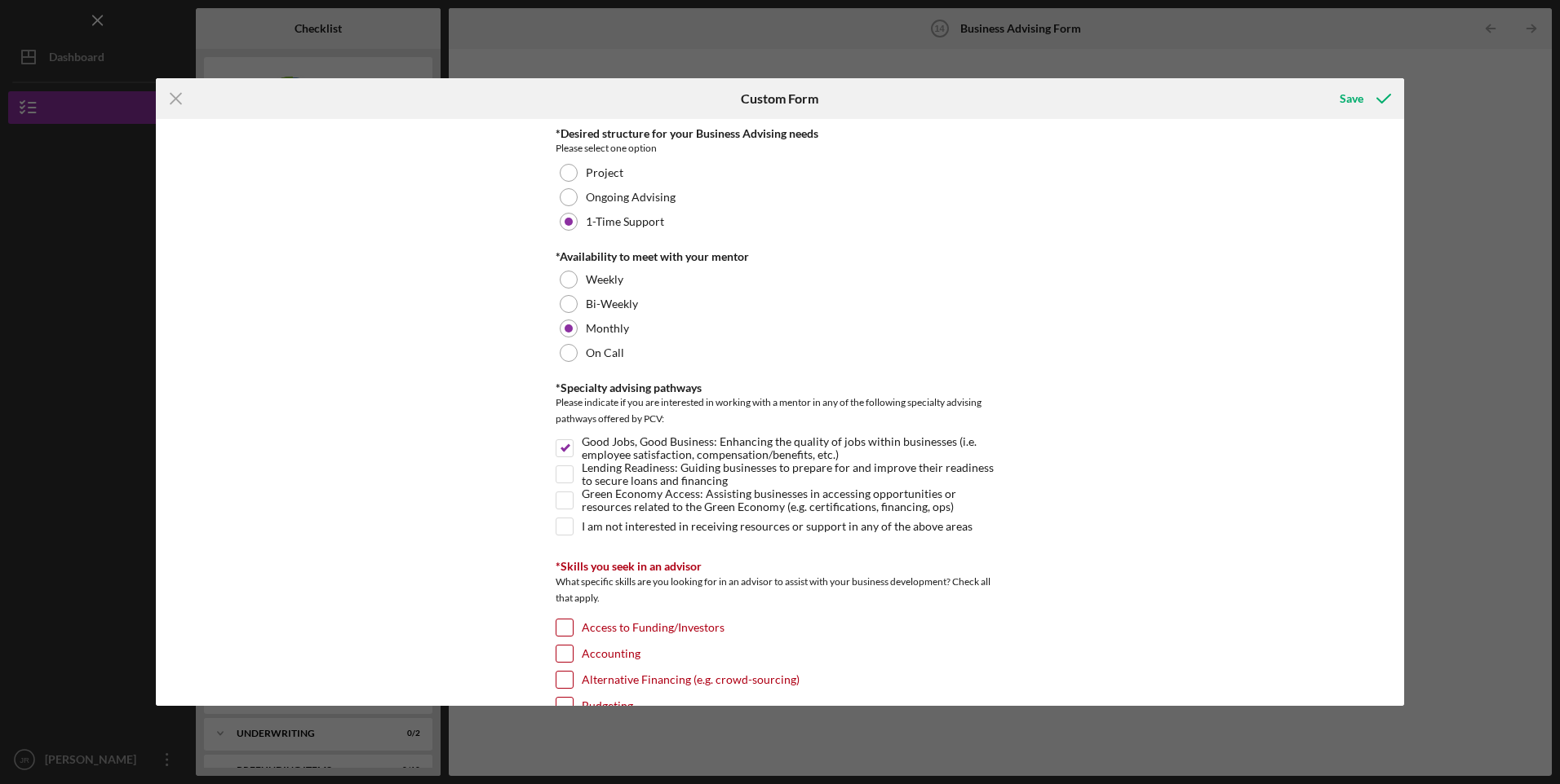
scroll to position [272, 0]
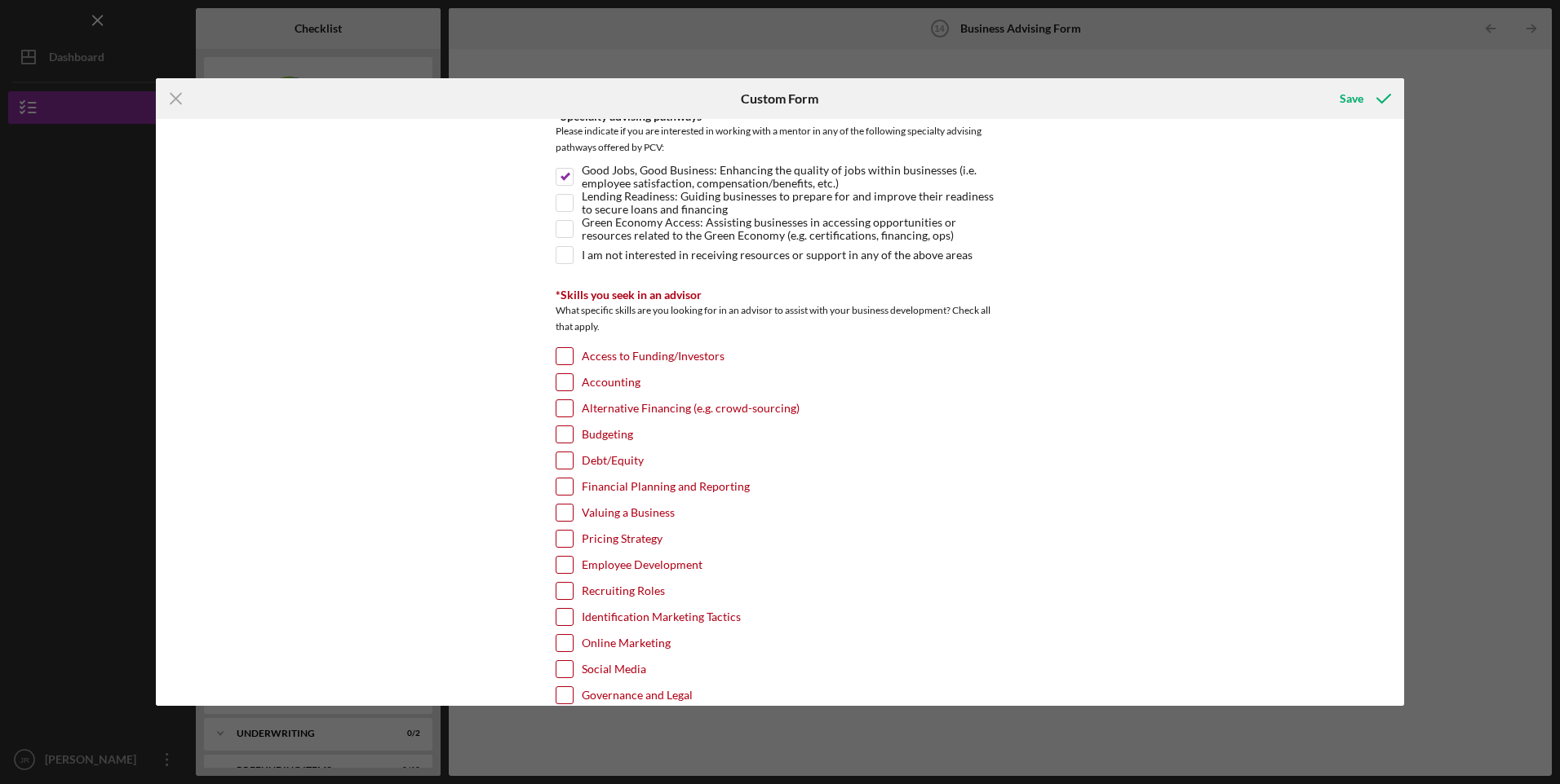
click at [564, 198] on input "Lending Readiness: Guiding businesses to prepare for and improve their readines…" at bounding box center [564, 203] width 16 height 16
checkbox input "true"
click at [562, 355] on input "Access to Funding/Investors" at bounding box center [564, 356] width 16 height 16
checkbox input "true"
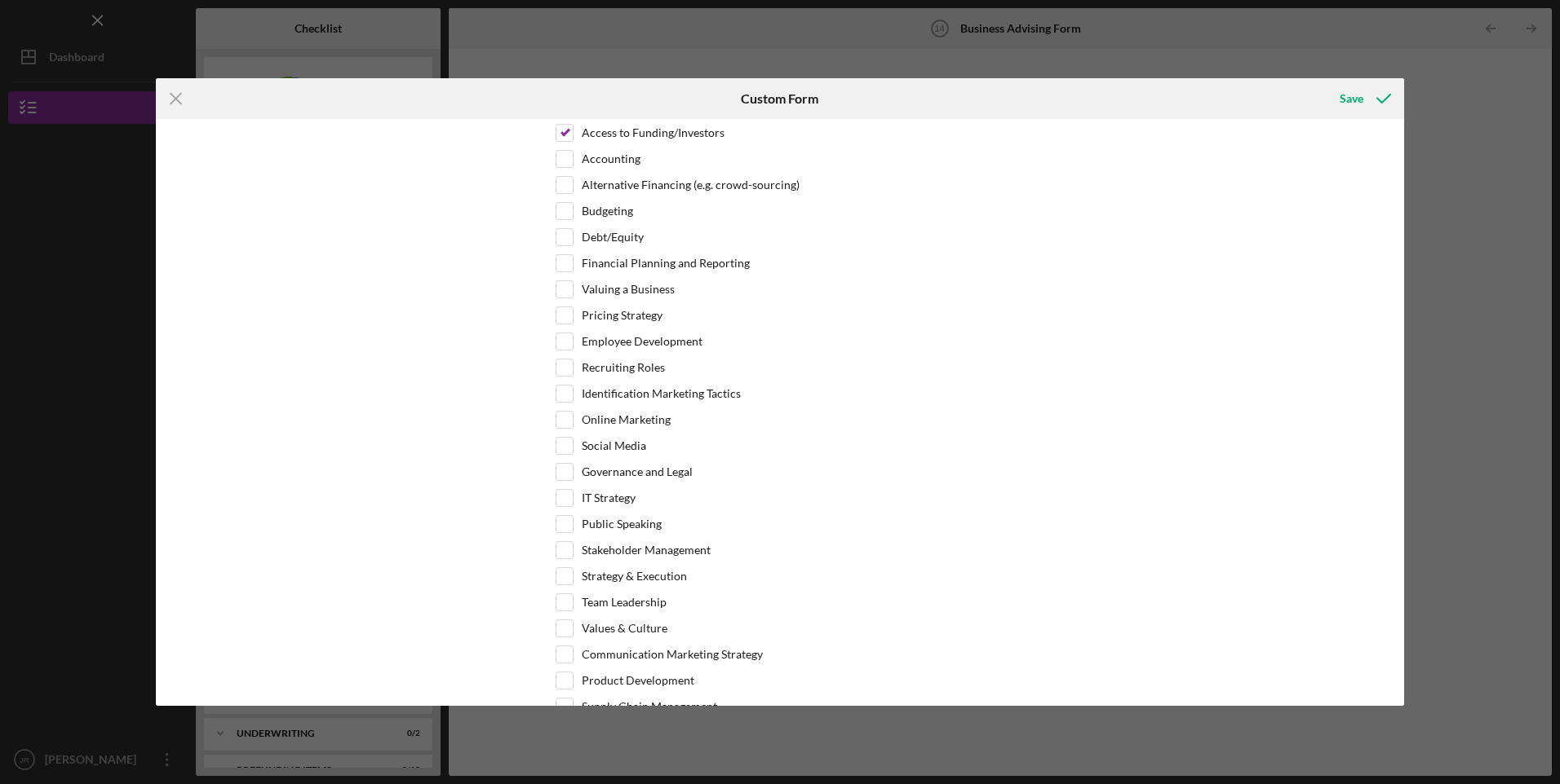
scroll to position [544, 0]
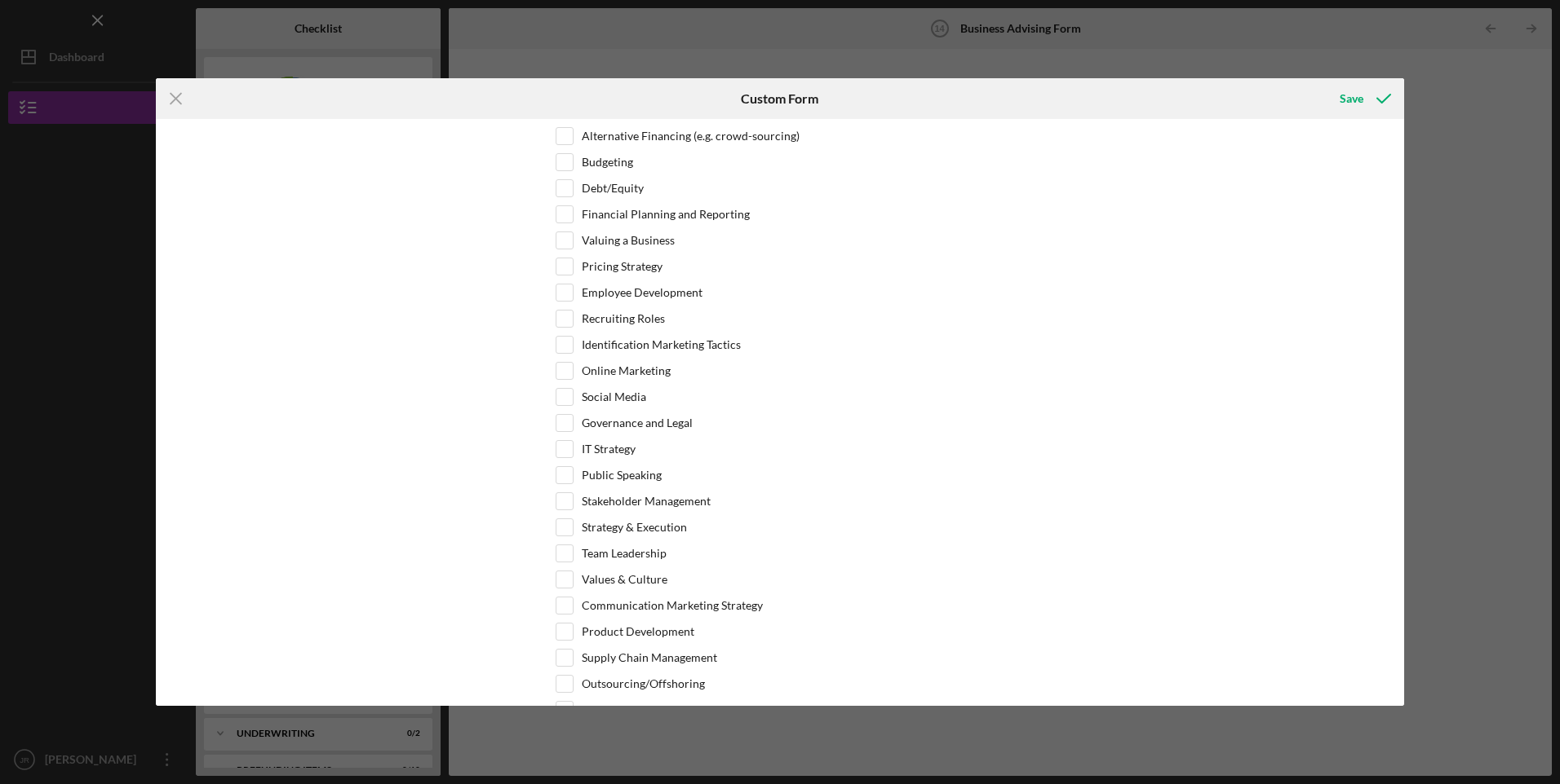
click at [559, 212] on input "Financial Planning and Reporting" at bounding box center [564, 215] width 16 height 16
checkbox input "true"
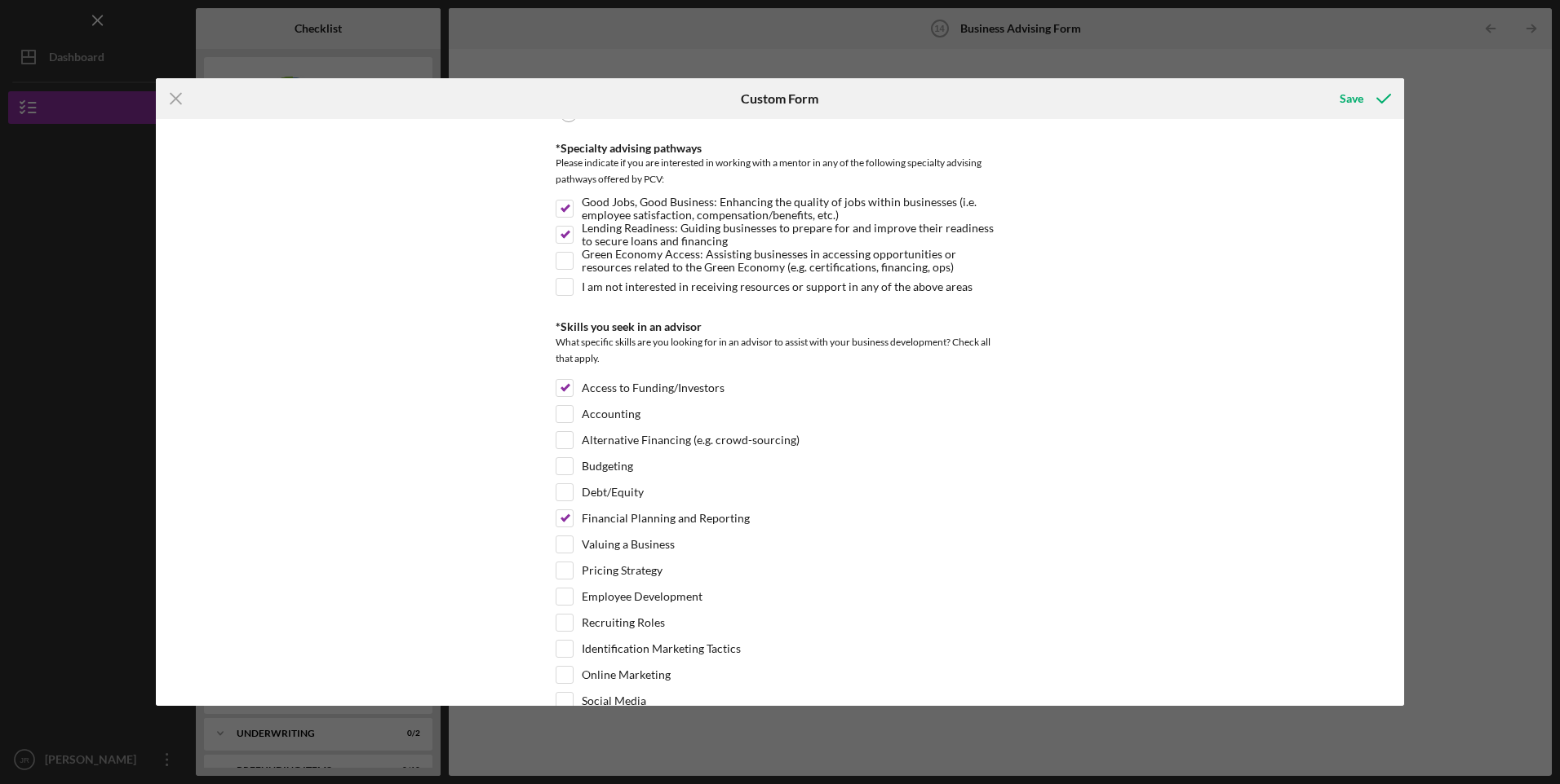
scroll to position [272, 0]
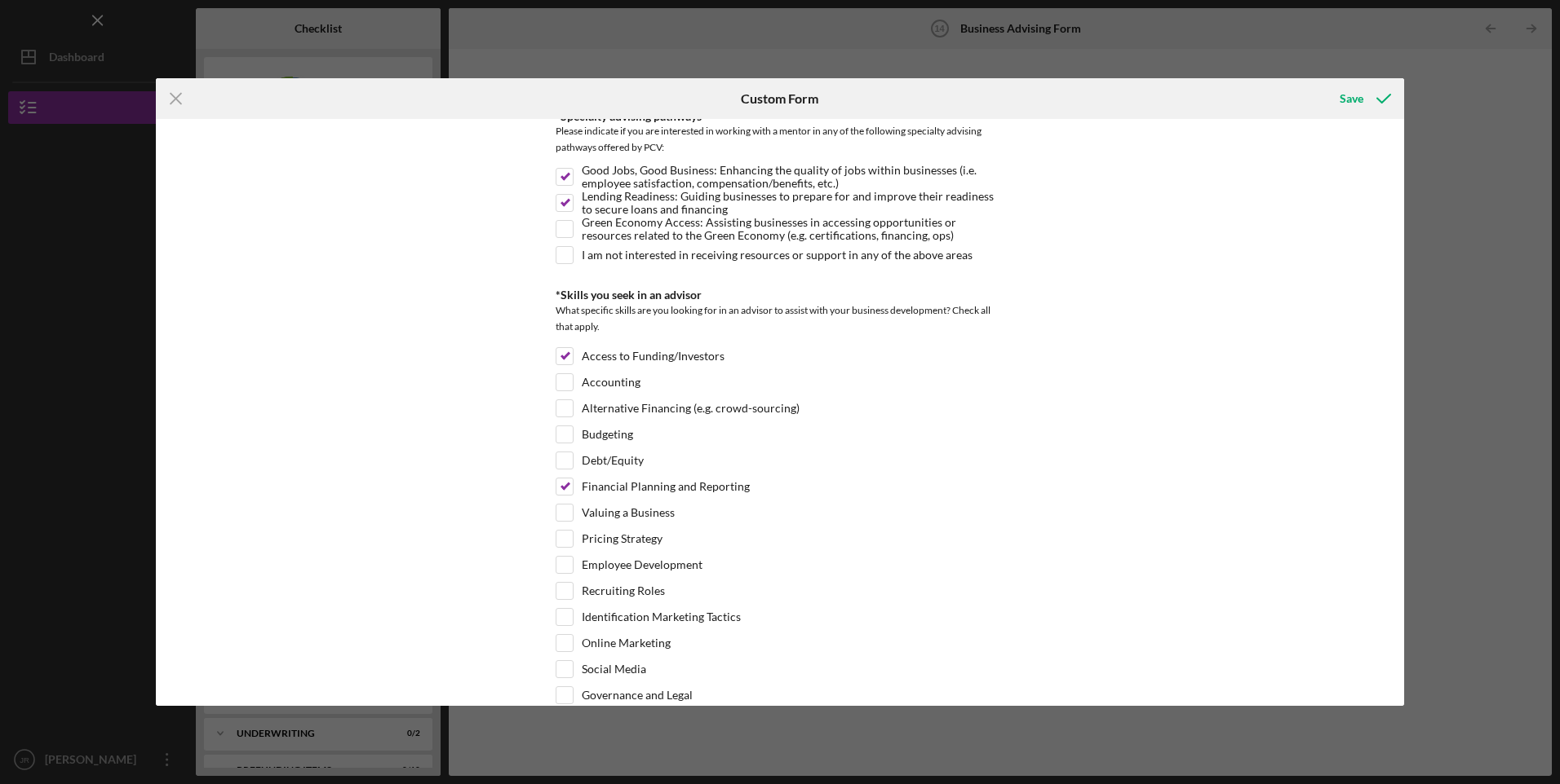
click at [556, 566] on input "Employee Development" at bounding box center [564, 565] width 16 height 16
checkbox input "true"
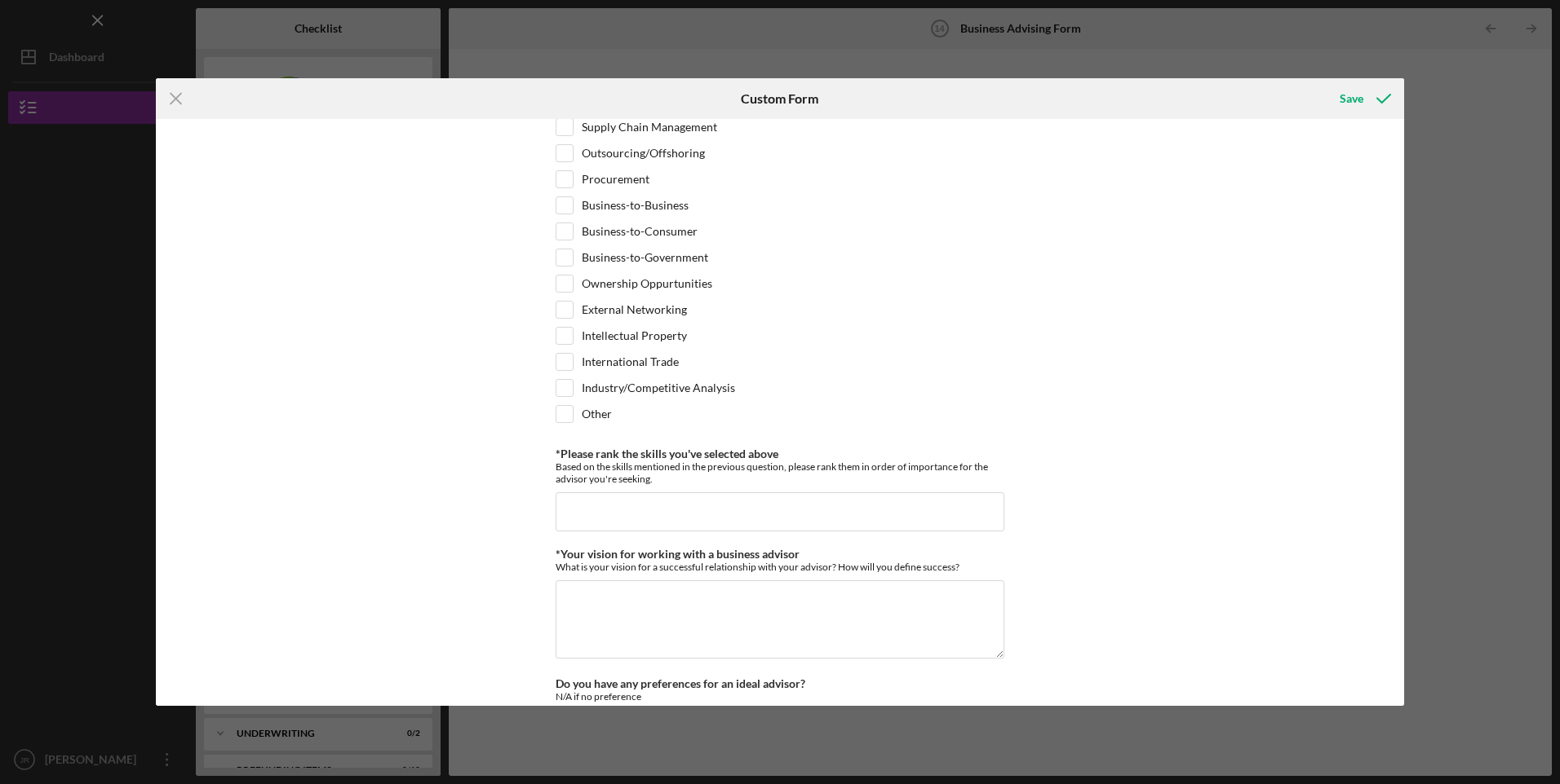
scroll to position [1349, 0]
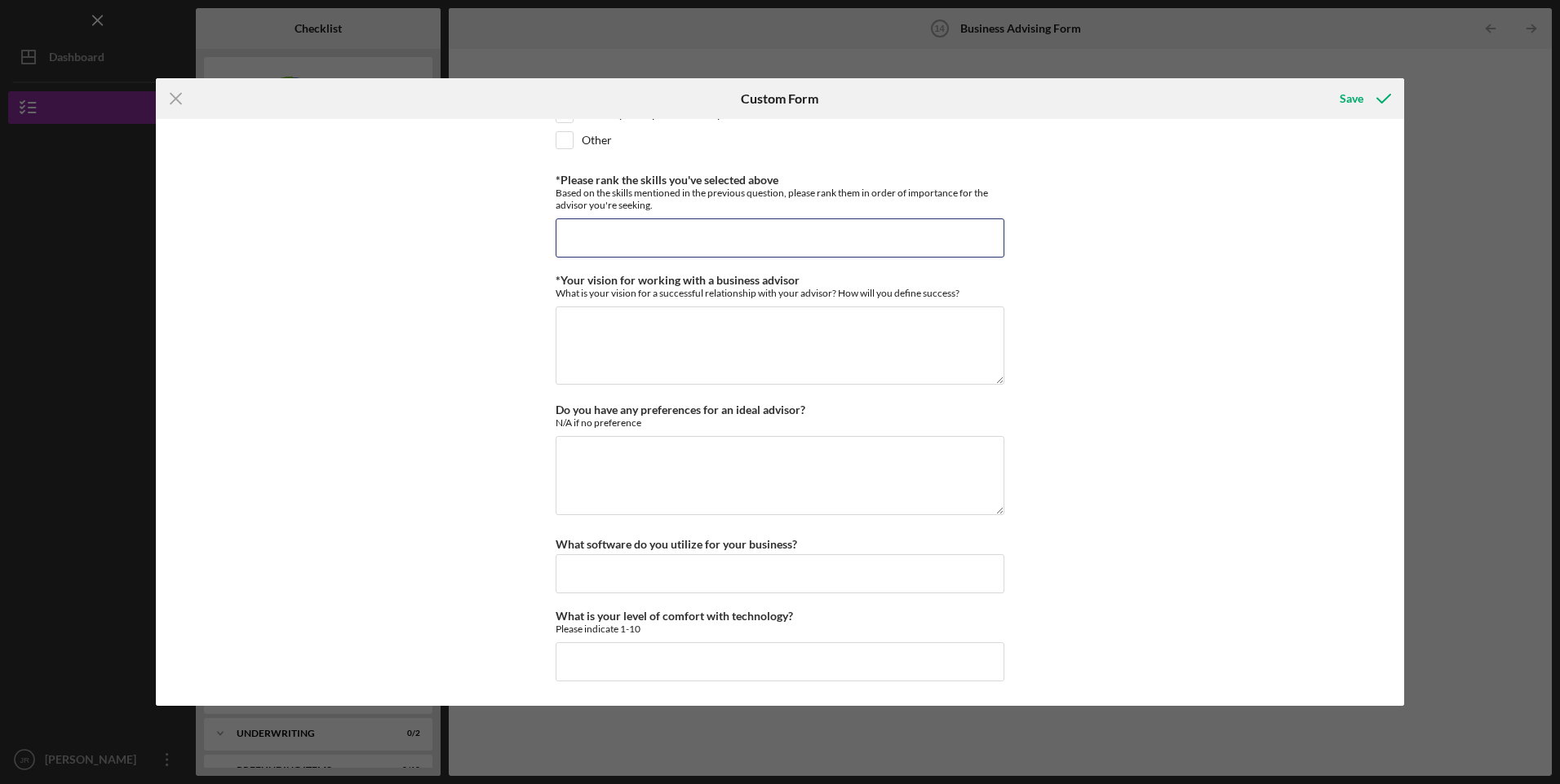
click at [765, 246] on input "*Please rank the skills you've selected above" at bounding box center [780, 238] width 449 height 39
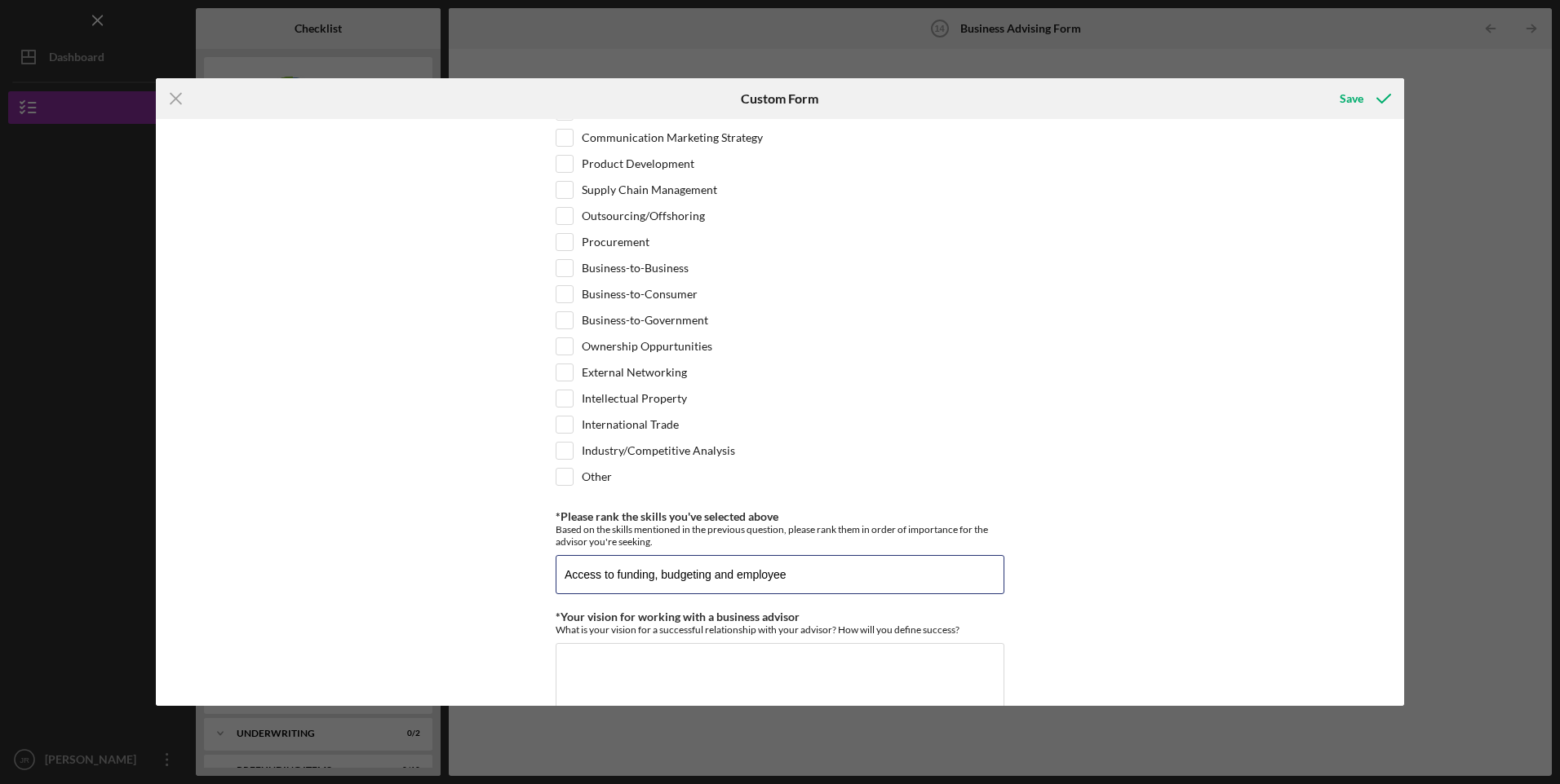
scroll to position [1212, 0]
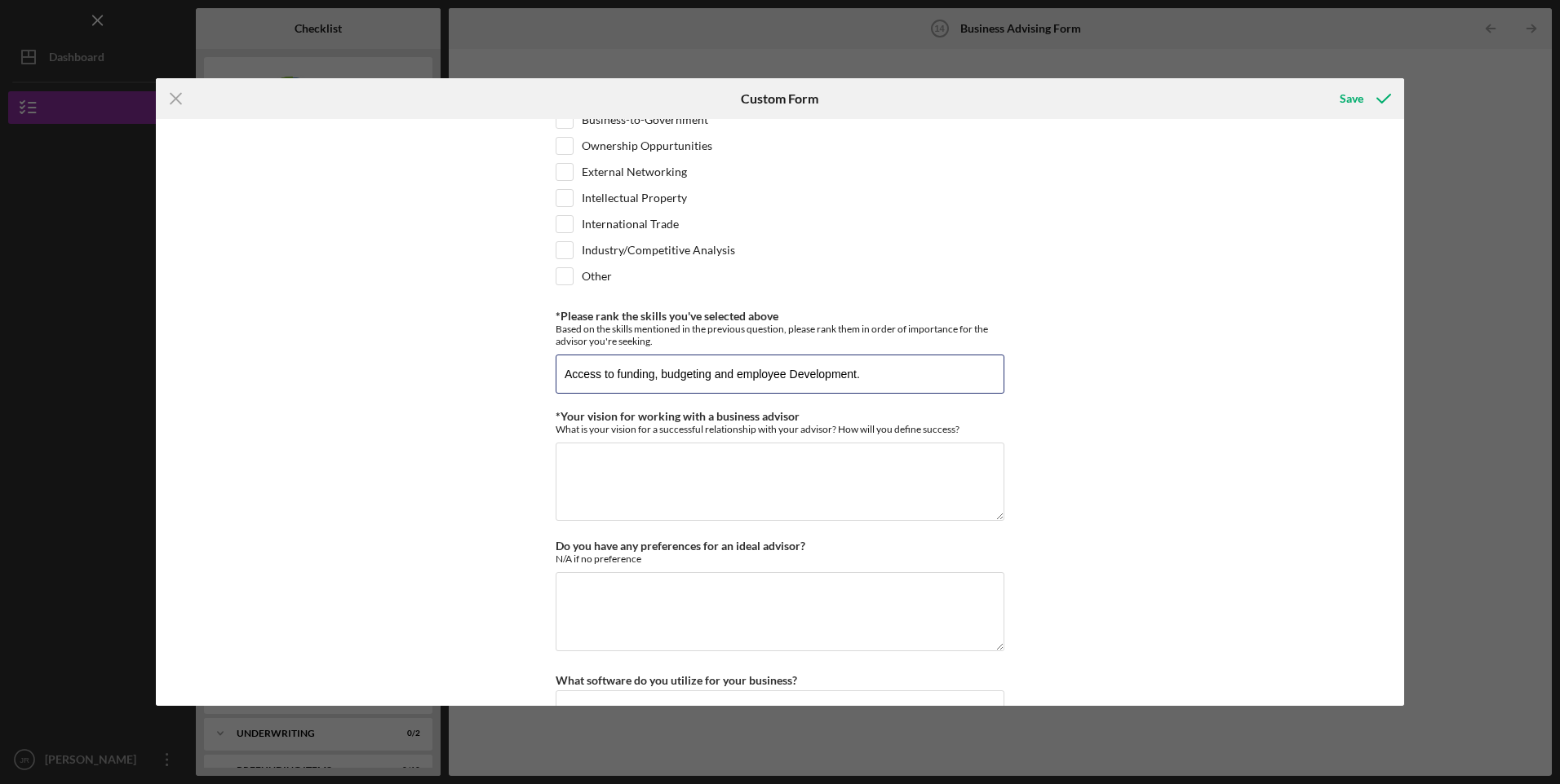
type input "Access to funding, budgeting and employee Development."
click at [760, 478] on textarea "*Your vision for working with a business advisor" at bounding box center [780, 482] width 449 height 79
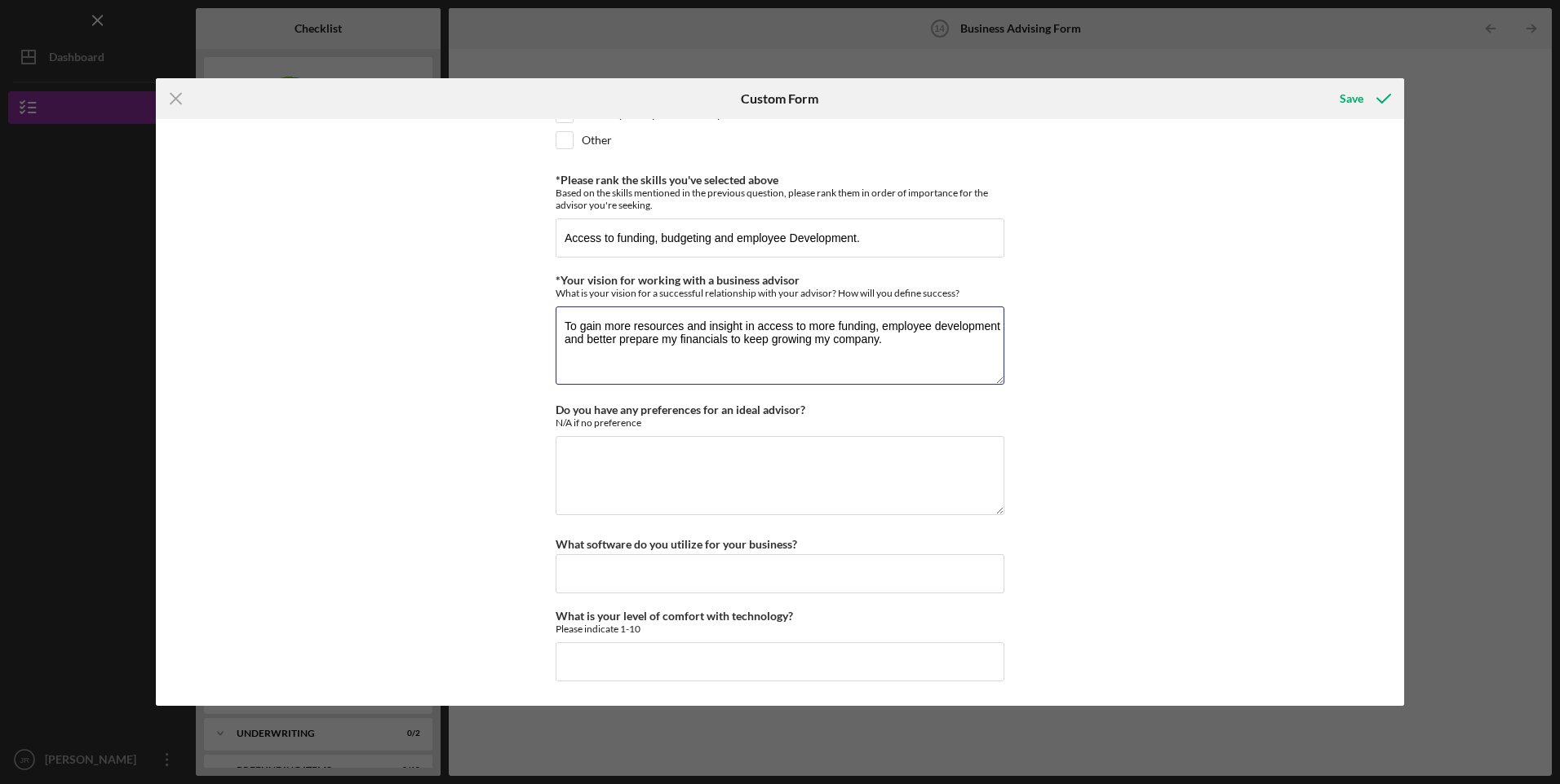
type textarea "To gain more resources and insight in access to more funding, employee developm…"
click at [774, 469] on textarea "Do you have any preferences for an ideal advisor?" at bounding box center [780, 476] width 449 height 79
type textarea "N/A"
click at [841, 566] on input "What software do you utilize for your business?" at bounding box center [780, 574] width 449 height 39
type input "OFFICE SUITE"
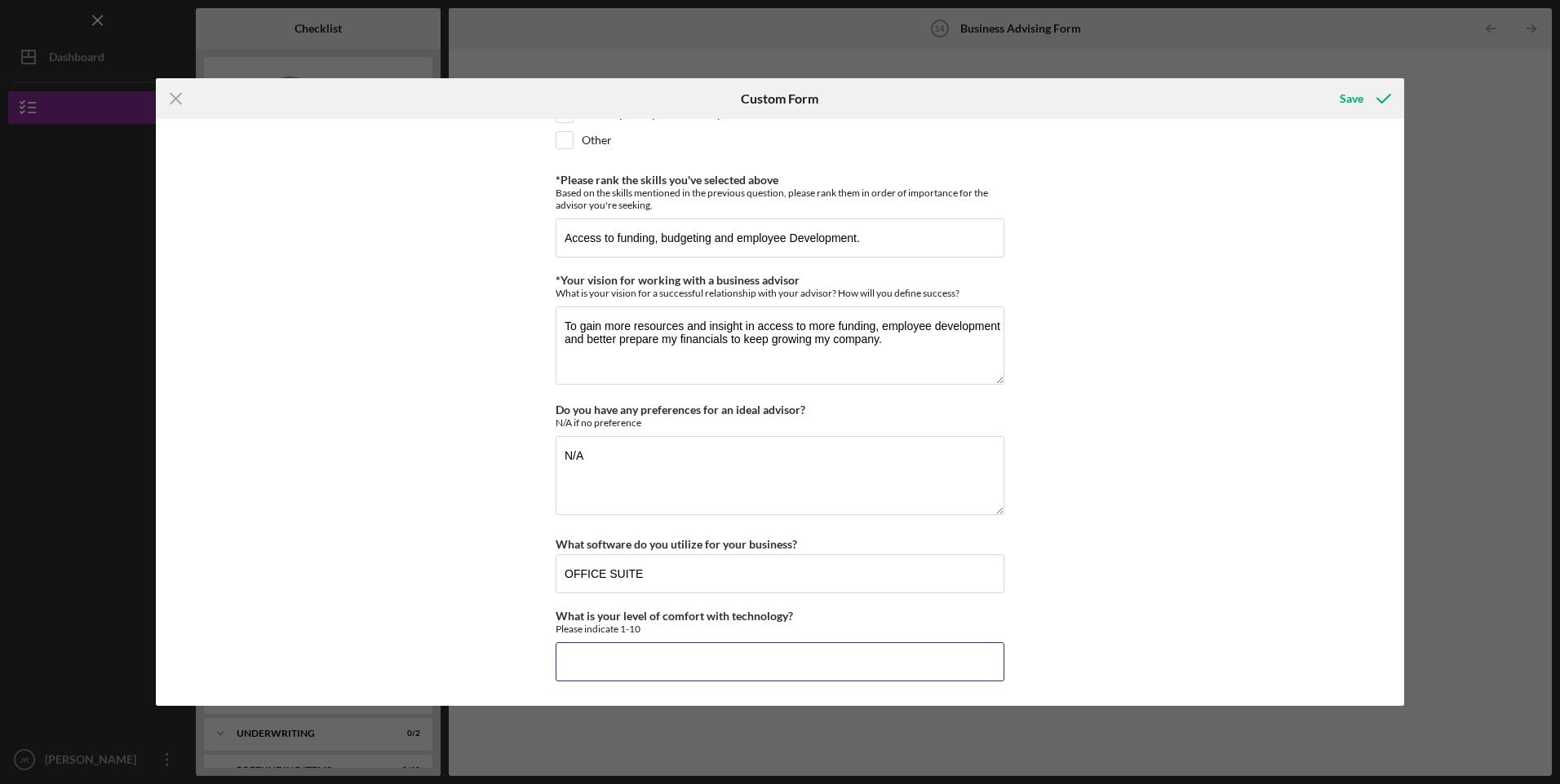
click at [811, 670] on input "What is your level of comfort with technology?" at bounding box center [780, 662] width 449 height 39
type input "8"
click at [1028, 593] on div "*Desired structure for your Business Advising needs Please select one option Pr…" at bounding box center [780, 412] width 1249 height 587
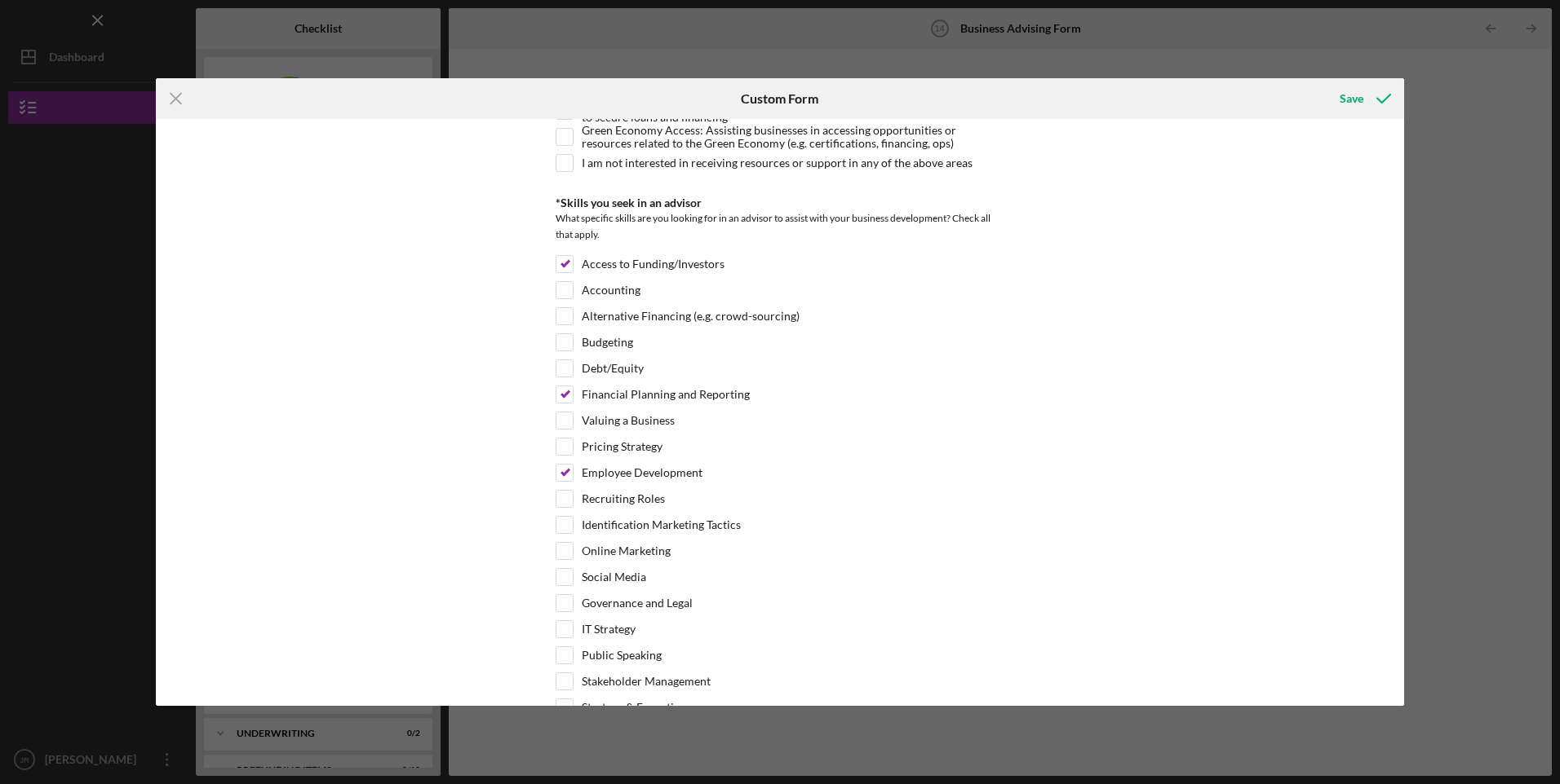
scroll to position [0, 0]
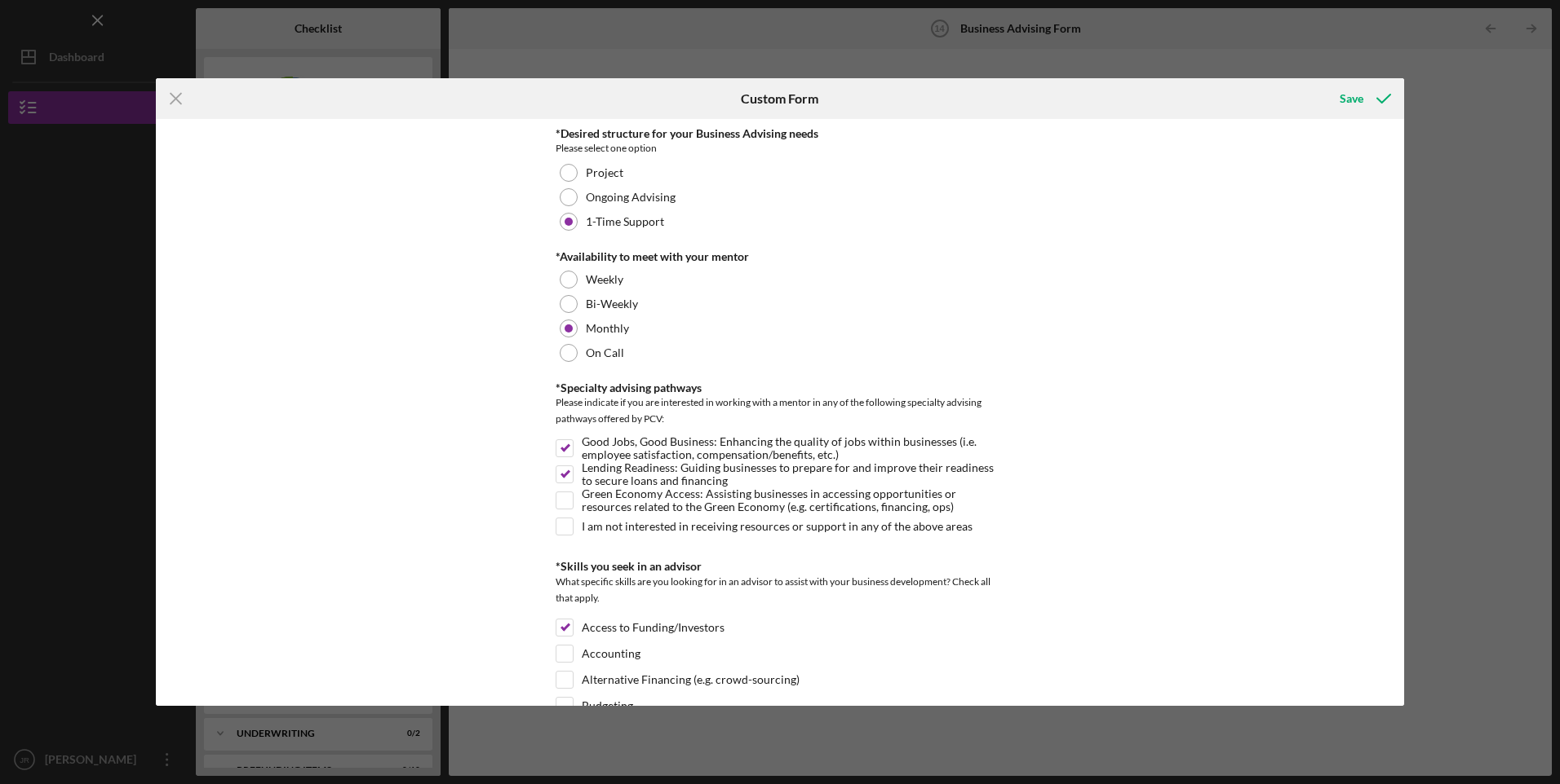
click at [1344, 98] on div "Save" at bounding box center [1352, 98] width 23 height 32
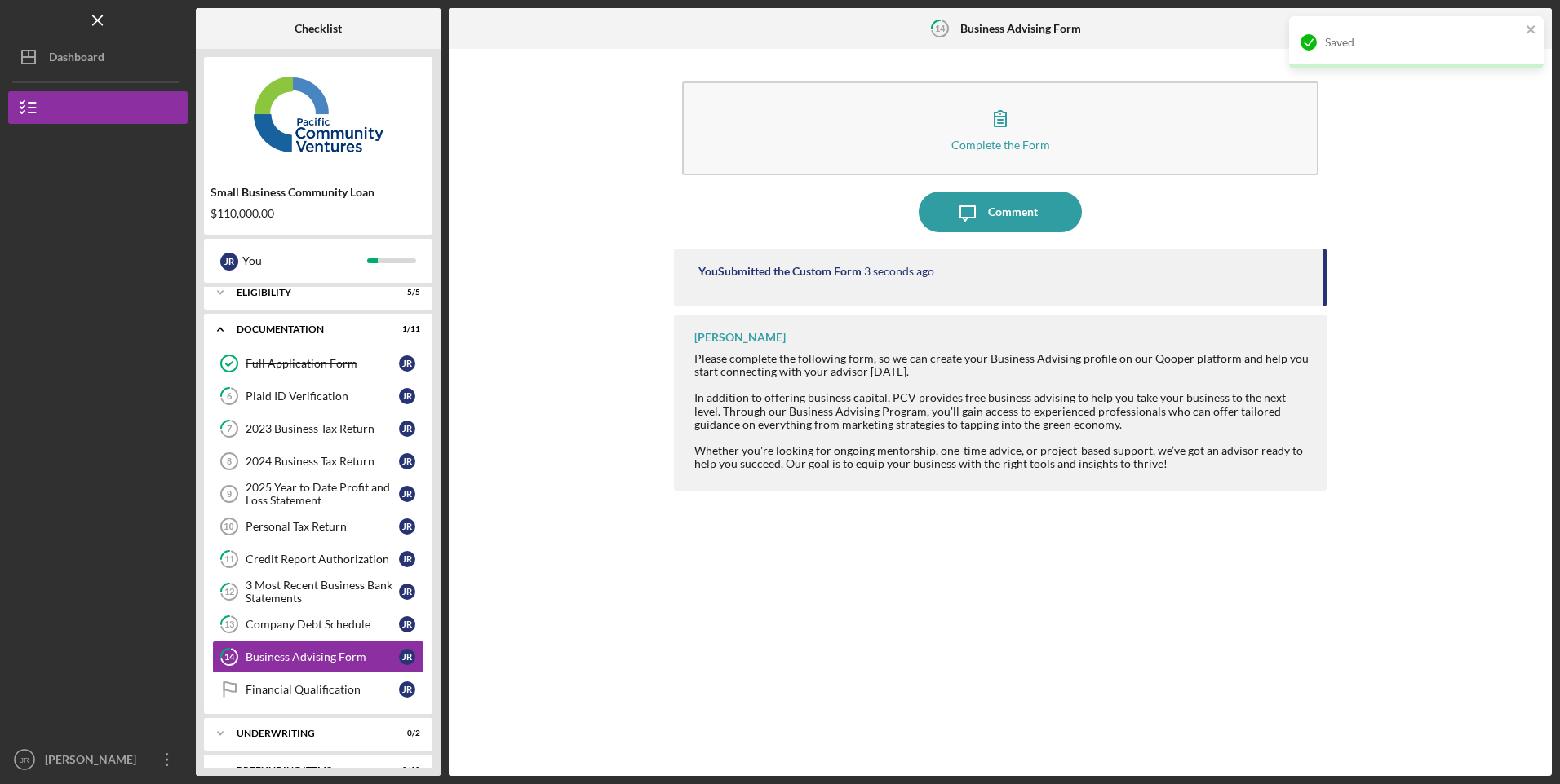
click at [293, 694] on div "Financial Qualification" at bounding box center [322, 689] width 153 height 13
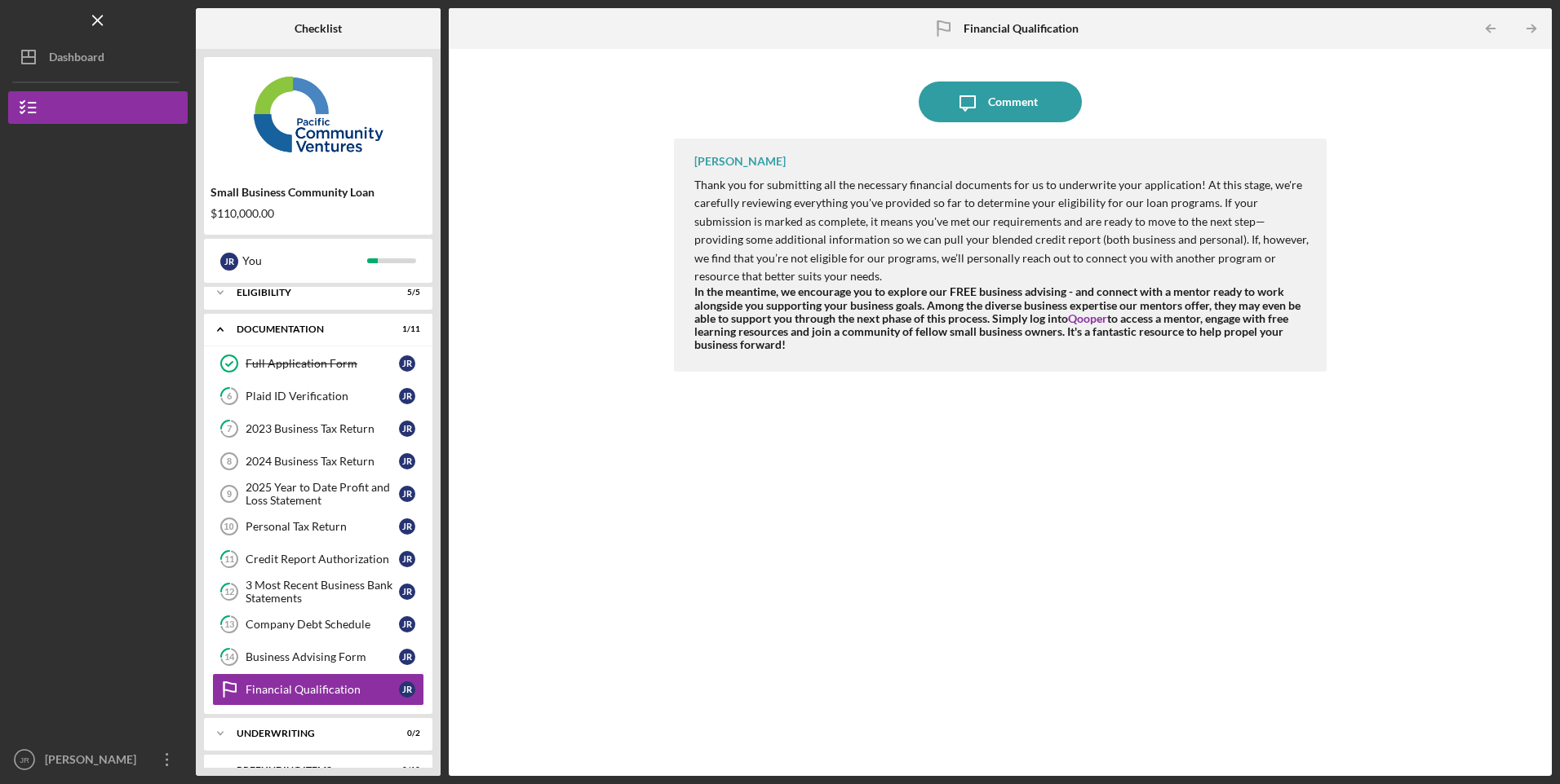
scroll to position [38, 0]
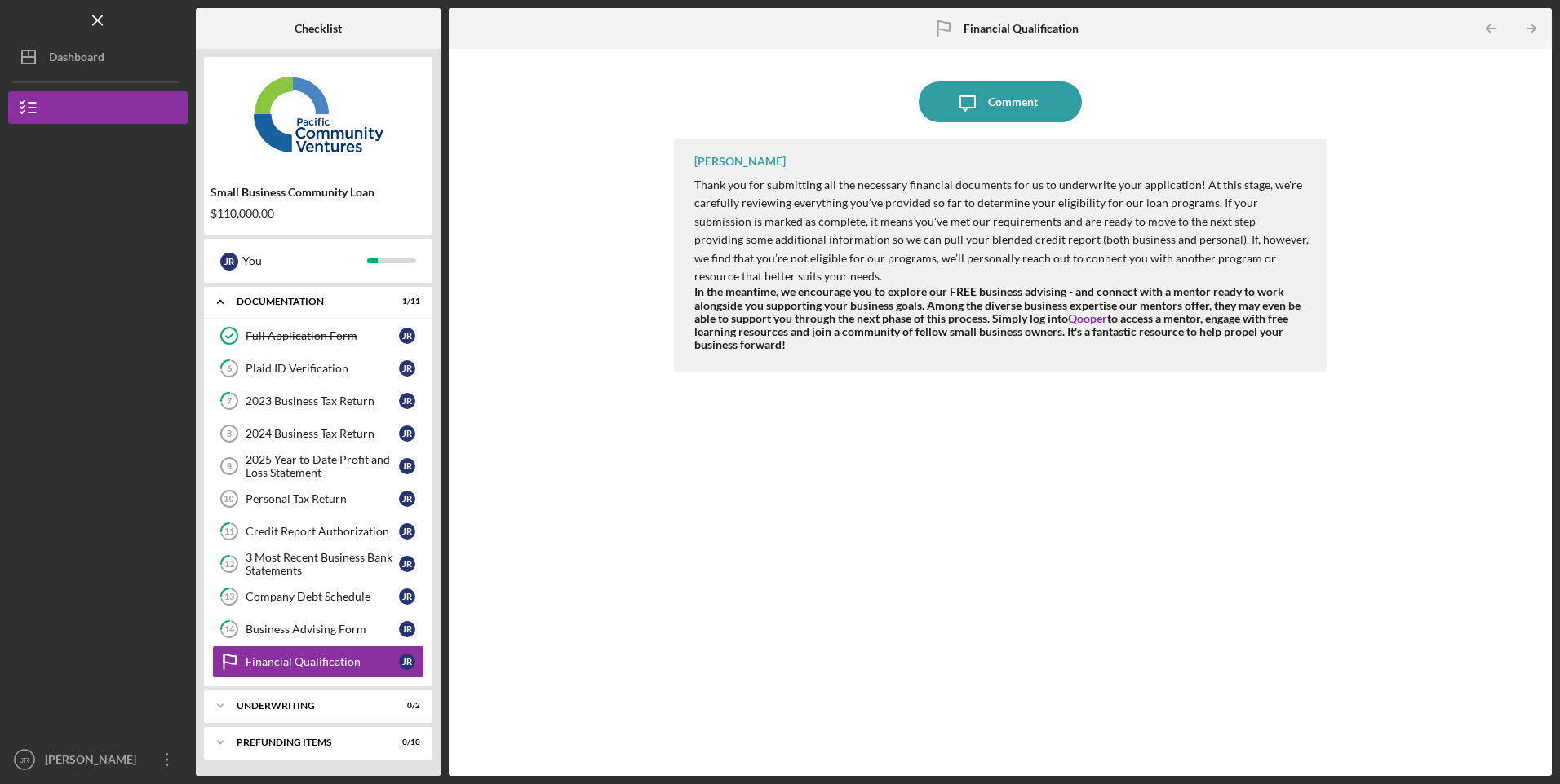
click at [49, 764] on div "[PERSON_NAME]" at bounding box center [94, 762] width 106 height 37
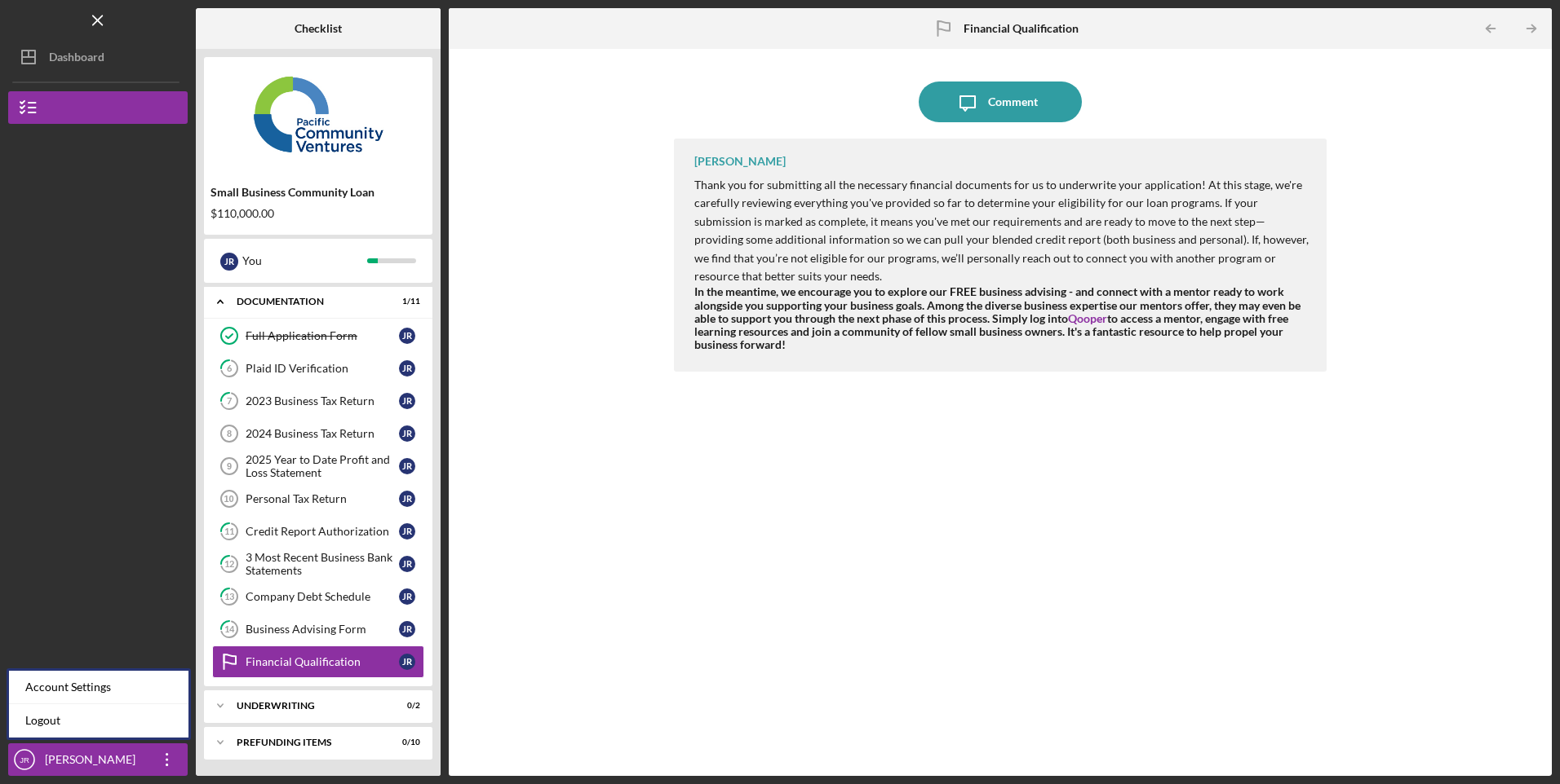
click at [43, 727] on link "Logout" at bounding box center [98, 721] width 180 height 33
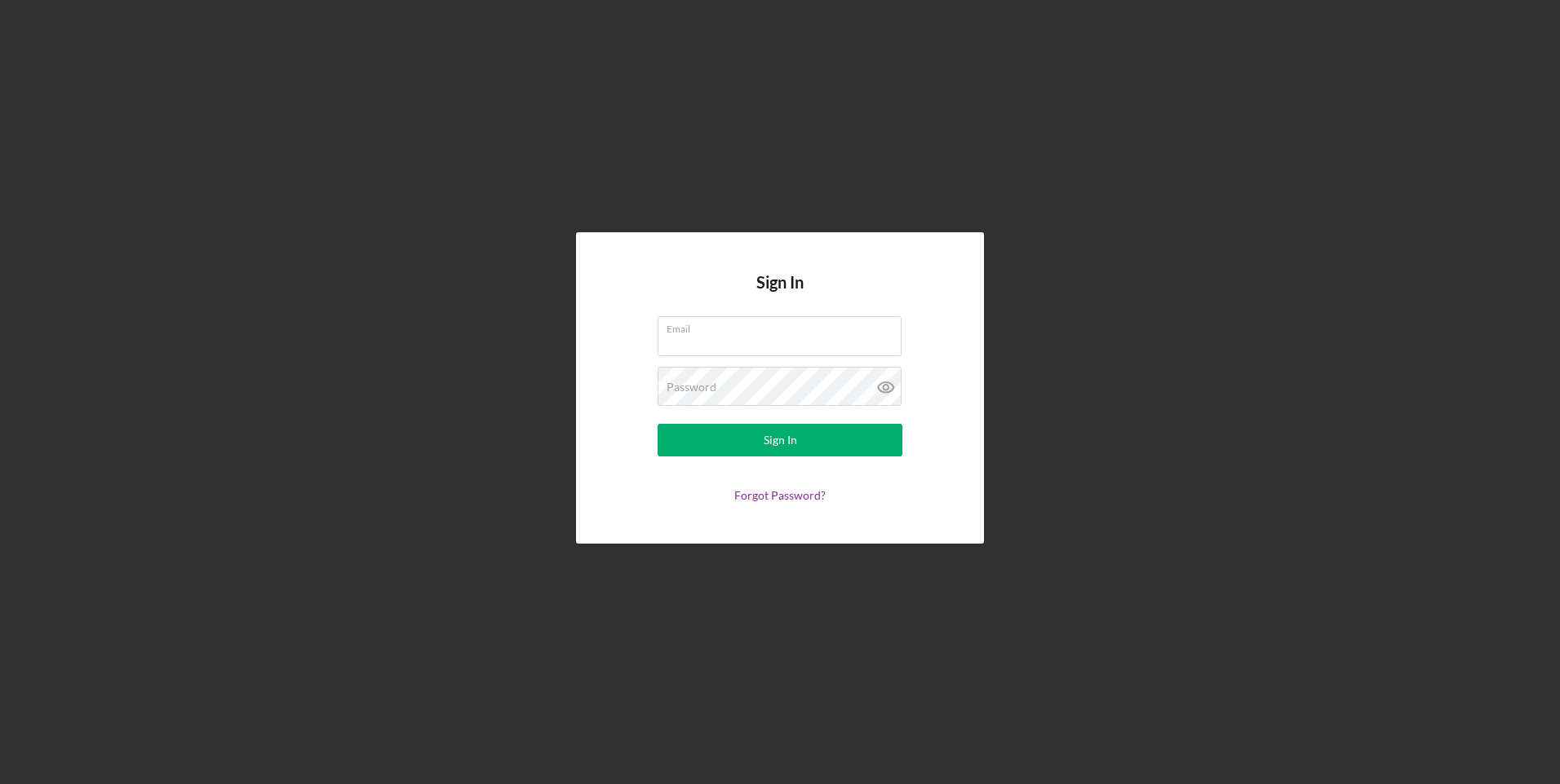
type input "Josereyesdc@aol.com"
click at [717, 355] on input "Josereyesdc@aol.com" at bounding box center [779, 336] width 244 height 39
click at [871, 53] on div "Sign In Email Josereyesdc@aol.com Password Sign In Forgot Password?" at bounding box center [780, 388] width 1544 height 776
